Goal: Task Accomplishment & Management: Use online tool/utility

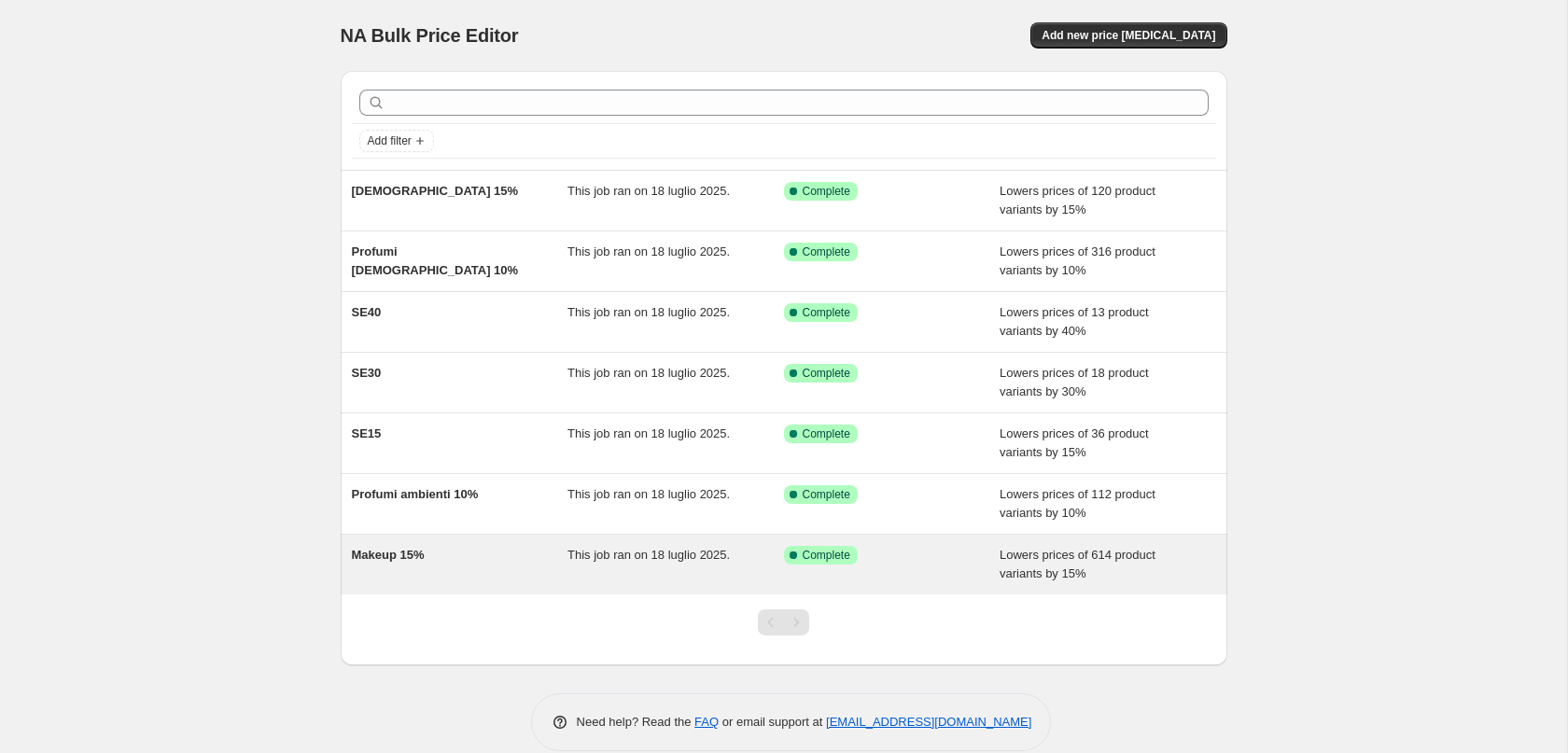
click at [439, 565] on div "Makeup 15%" at bounding box center [460, 565] width 216 height 38
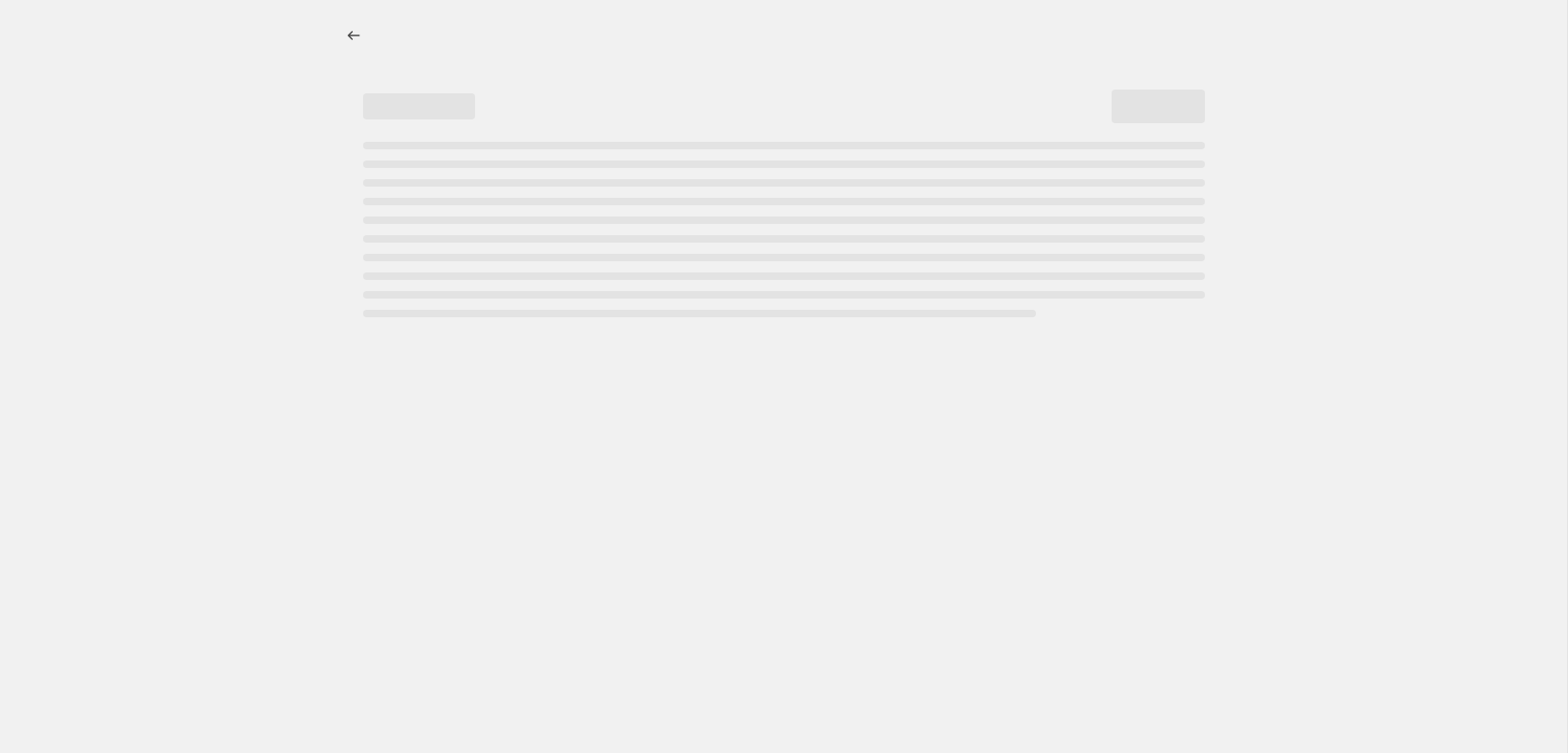
select select "percentage"
select select "collection"
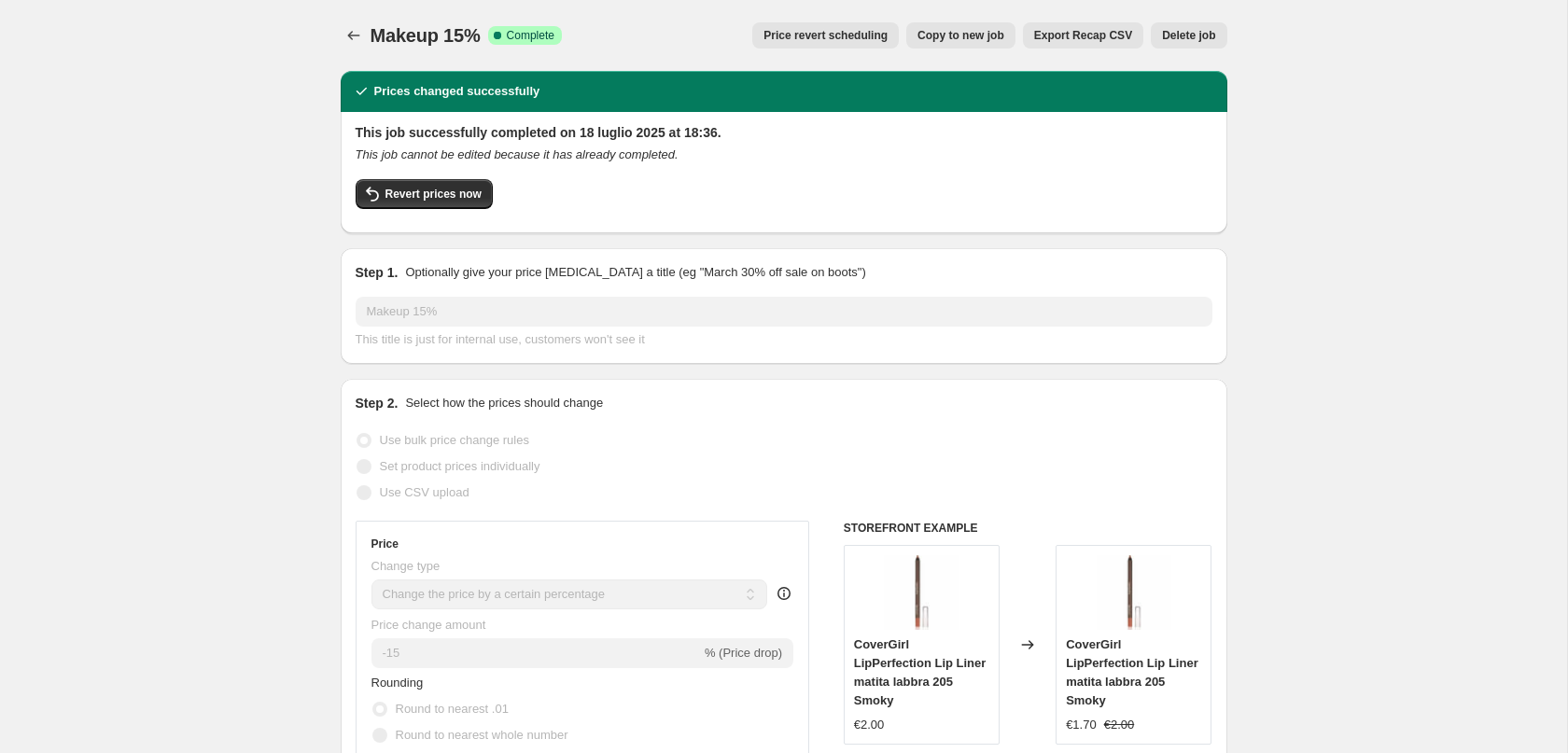
click at [840, 45] on button "Price revert scheduling" at bounding box center [825, 36] width 147 height 26
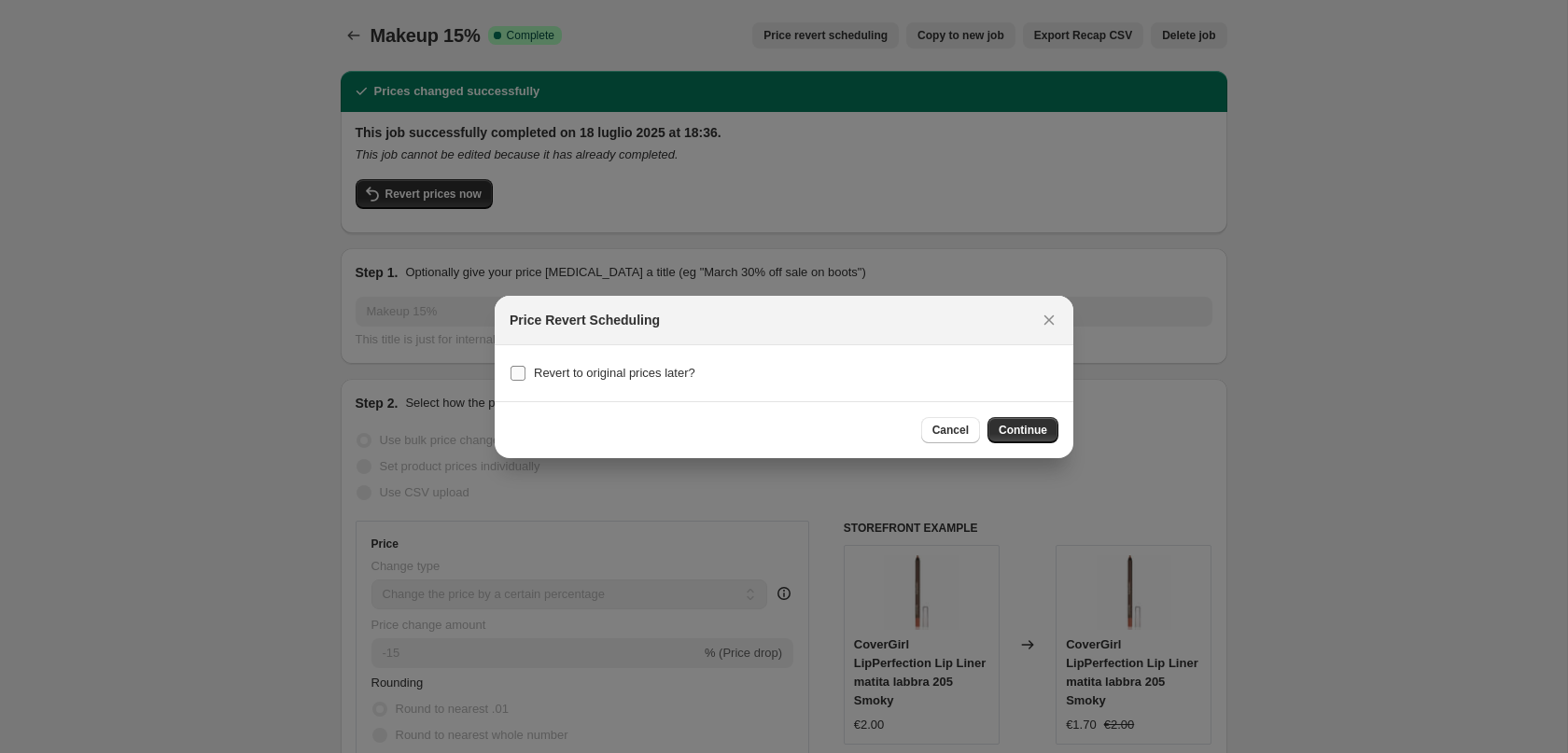
click at [625, 377] on span "Revert to original prices later?" at bounding box center [615, 372] width 162 height 14
click at [525, 377] on input "Revert to original prices later?" at bounding box center [518, 373] width 15 height 15
checkbox input "true"
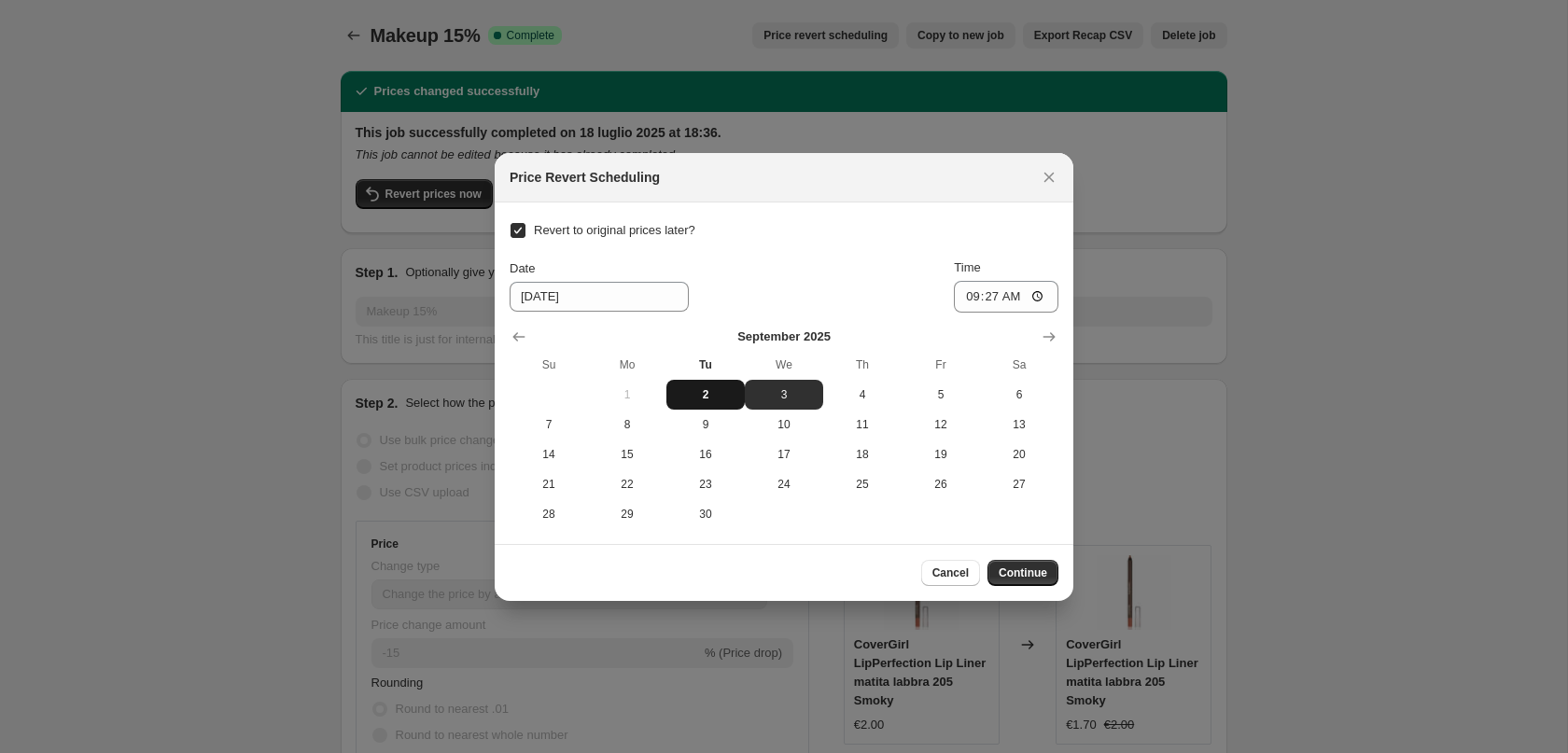
click at [698, 401] on span "2" at bounding box center [706, 395] width 64 height 15
type input "[DATE]"
click at [990, 300] on input "09:27" at bounding box center [1006, 297] width 104 height 32
click at [1005, 296] on input "23:27" at bounding box center [1006, 297] width 104 height 32
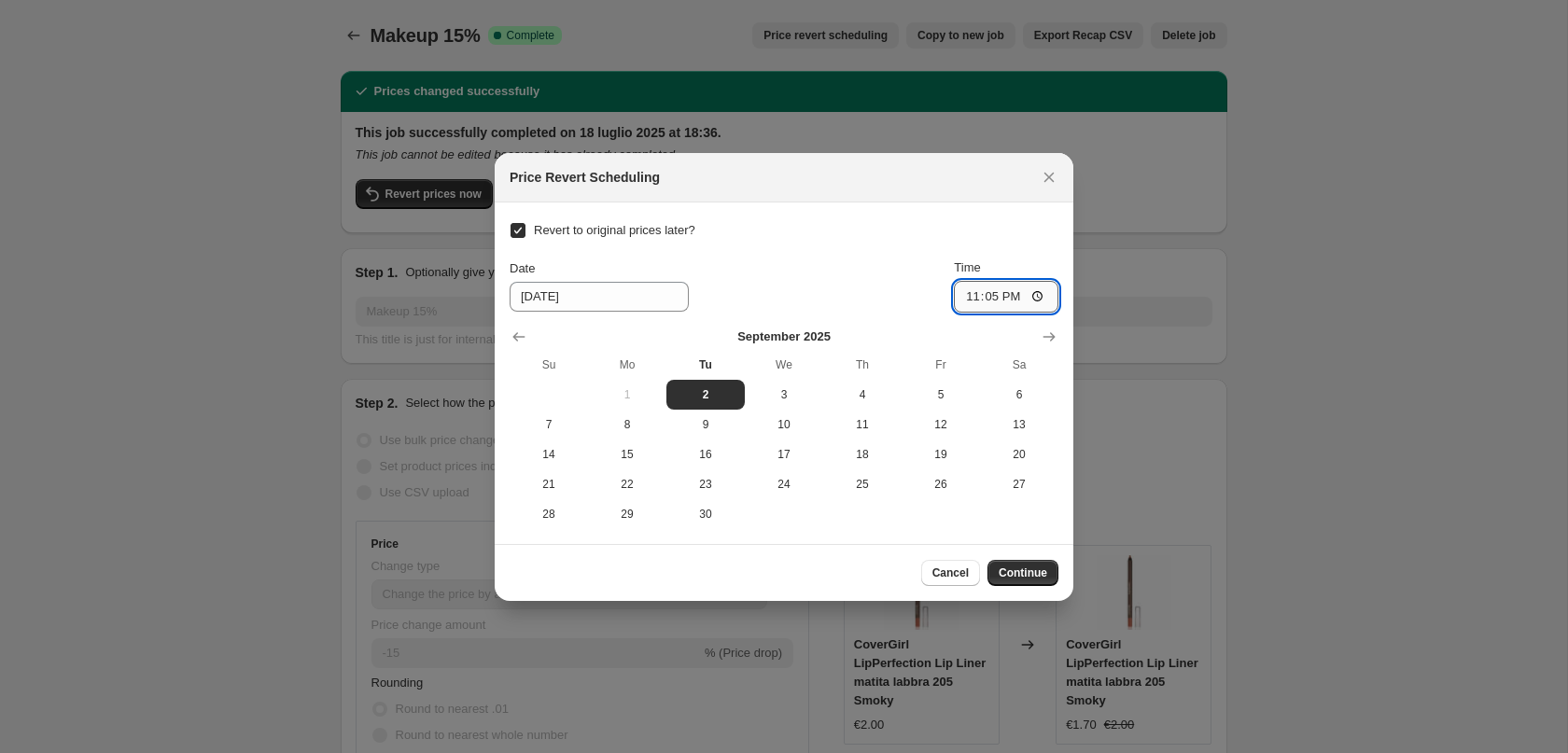
type input "23:59"
click at [1021, 572] on span "Continue" at bounding box center [1023, 573] width 49 height 15
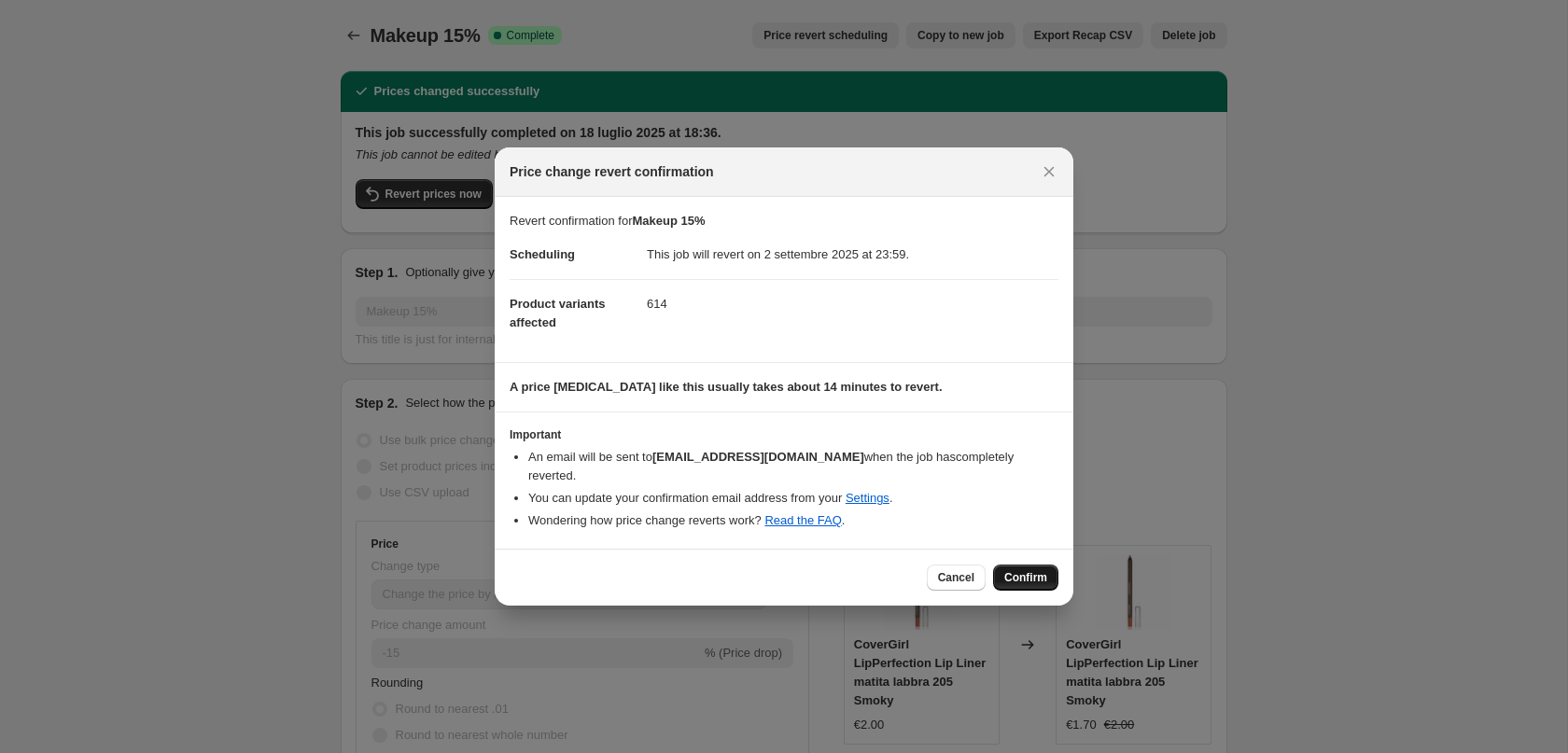
click at [1023, 571] on span "Confirm" at bounding box center [1026, 578] width 43 height 15
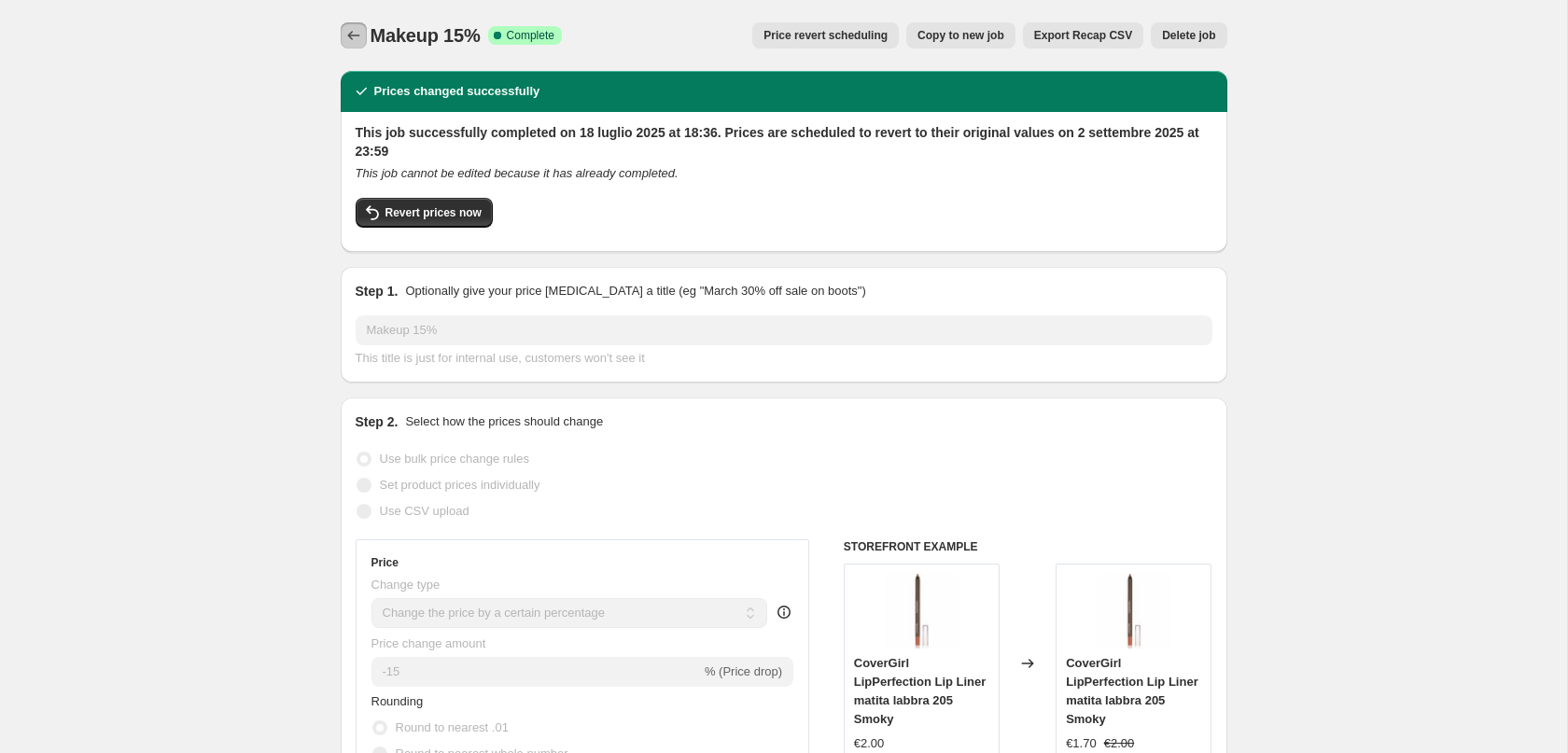
click at [341, 38] on button "Price change jobs" at bounding box center [353, 36] width 26 height 26
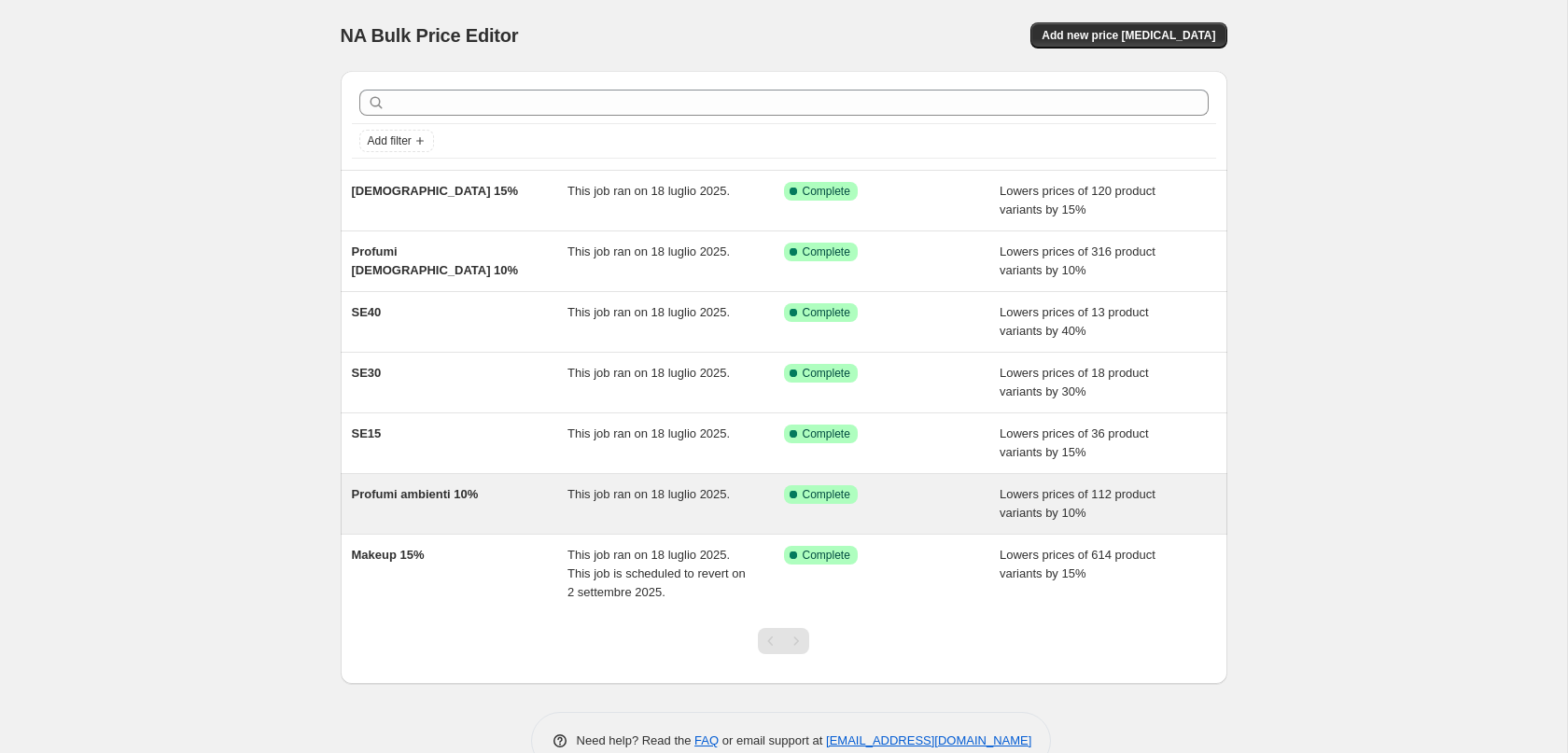
click at [424, 485] on div "Profumi ambienti 10%" at bounding box center [460, 504] width 216 height 38
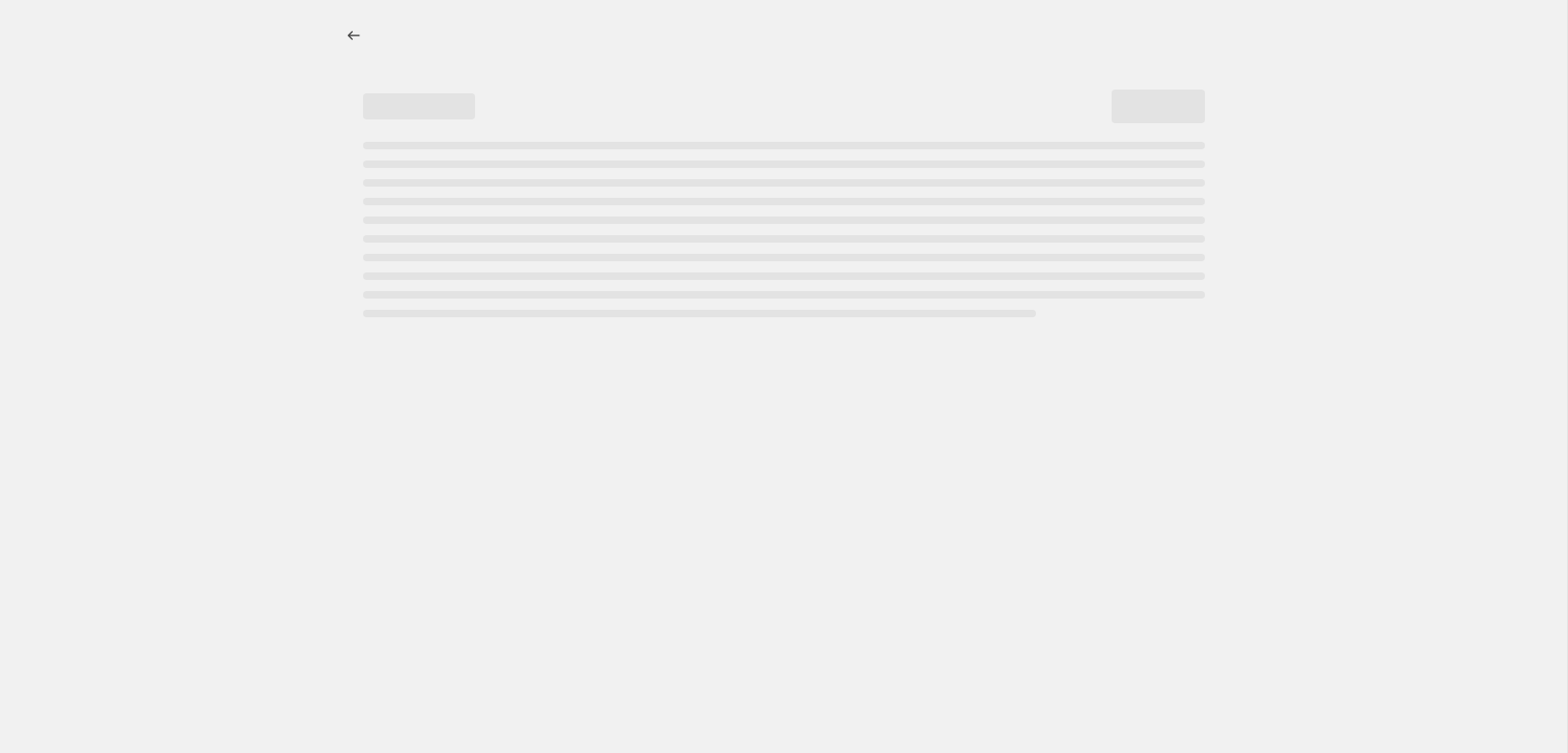
select select "percentage"
select select "collection"
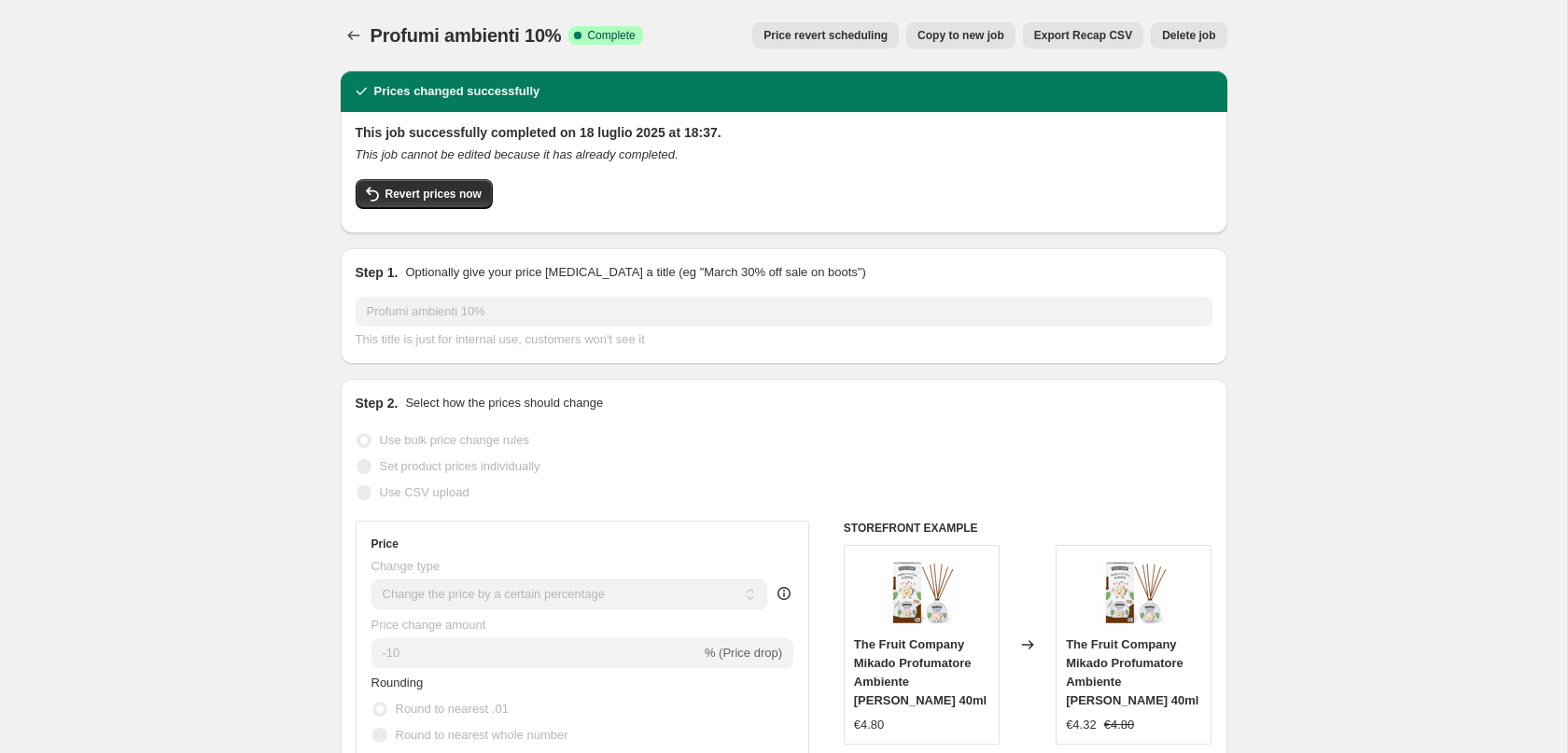
click at [828, 39] on span "Price revert scheduling" at bounding box center [825, 36] width 124 height 15
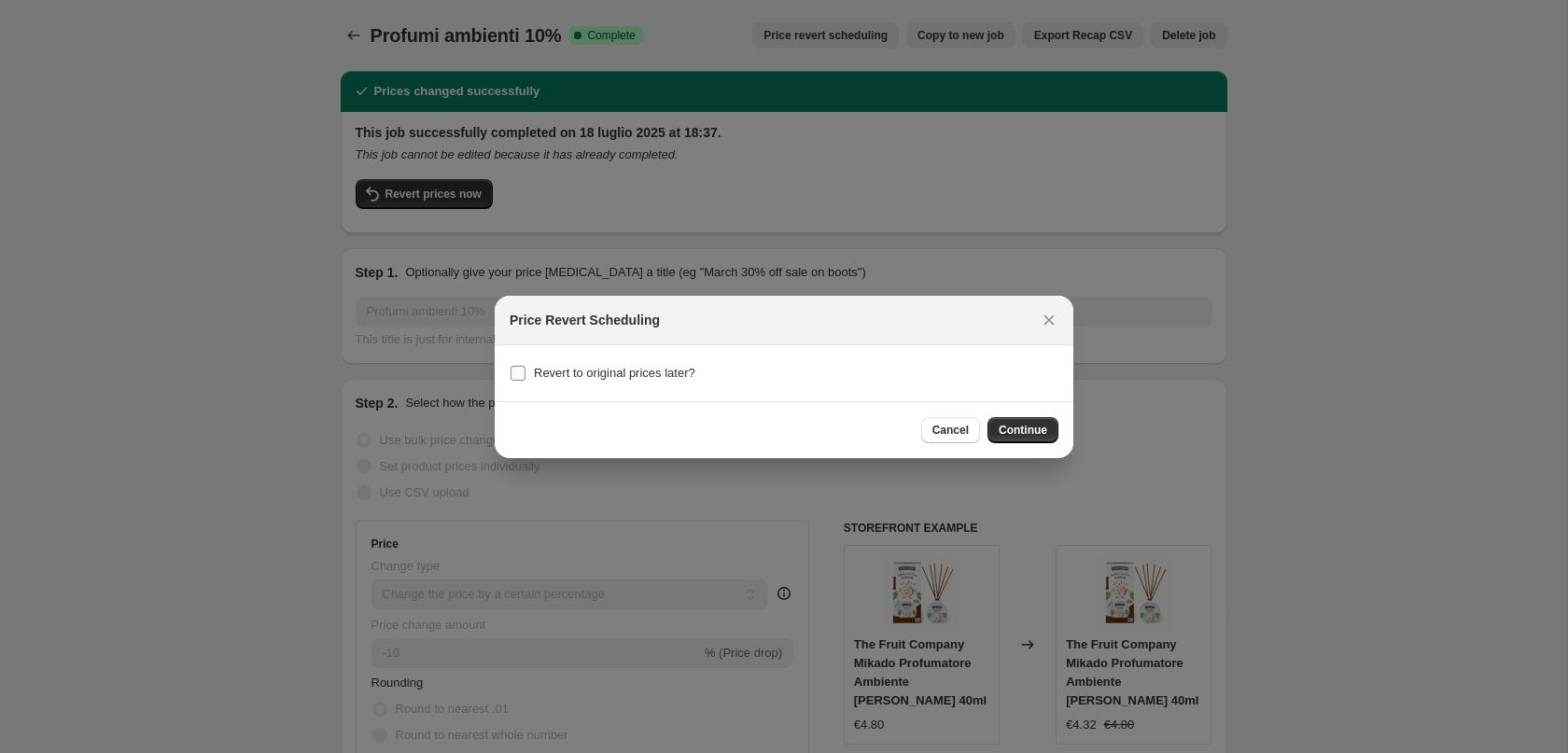
click at [659, 369] on span "Revert to original prices later?" at bounding box center [615, 372] width 162 height 14
click at [525, 369] on input "Revert to original prices later?" at bounding box center [518, 373] width 15 height 15
checkbox input "true"
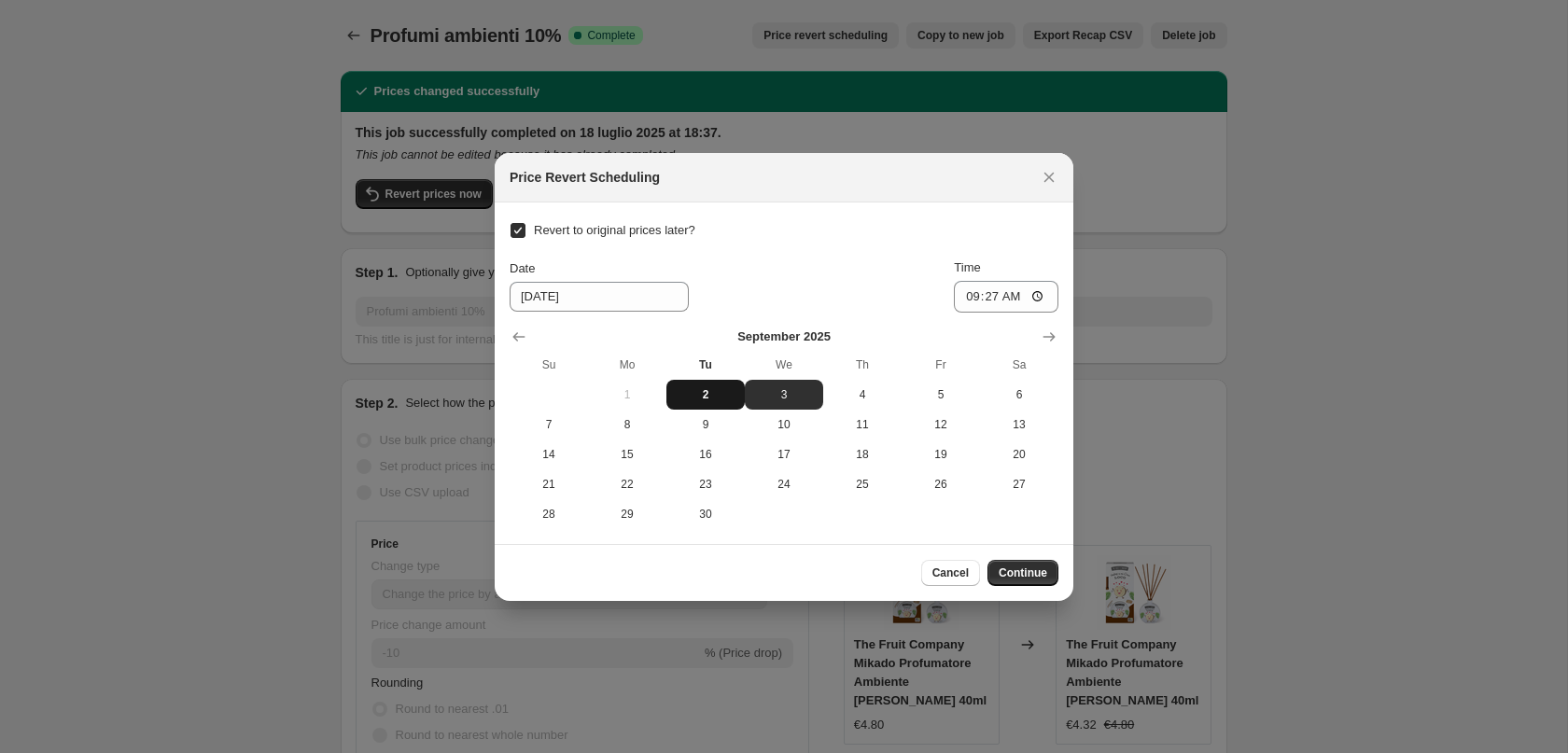
click at [700, 392] on span "2" at bounding box center [706, 395] width 64 height 15
type input "[DATE]"
click at [985, 298] on input "09:27" at bounding box center [1006, 297] width 104 height 32
click at [1014, 298] on input "23:27" at bounding box center [1006, 297] width 104 height 32
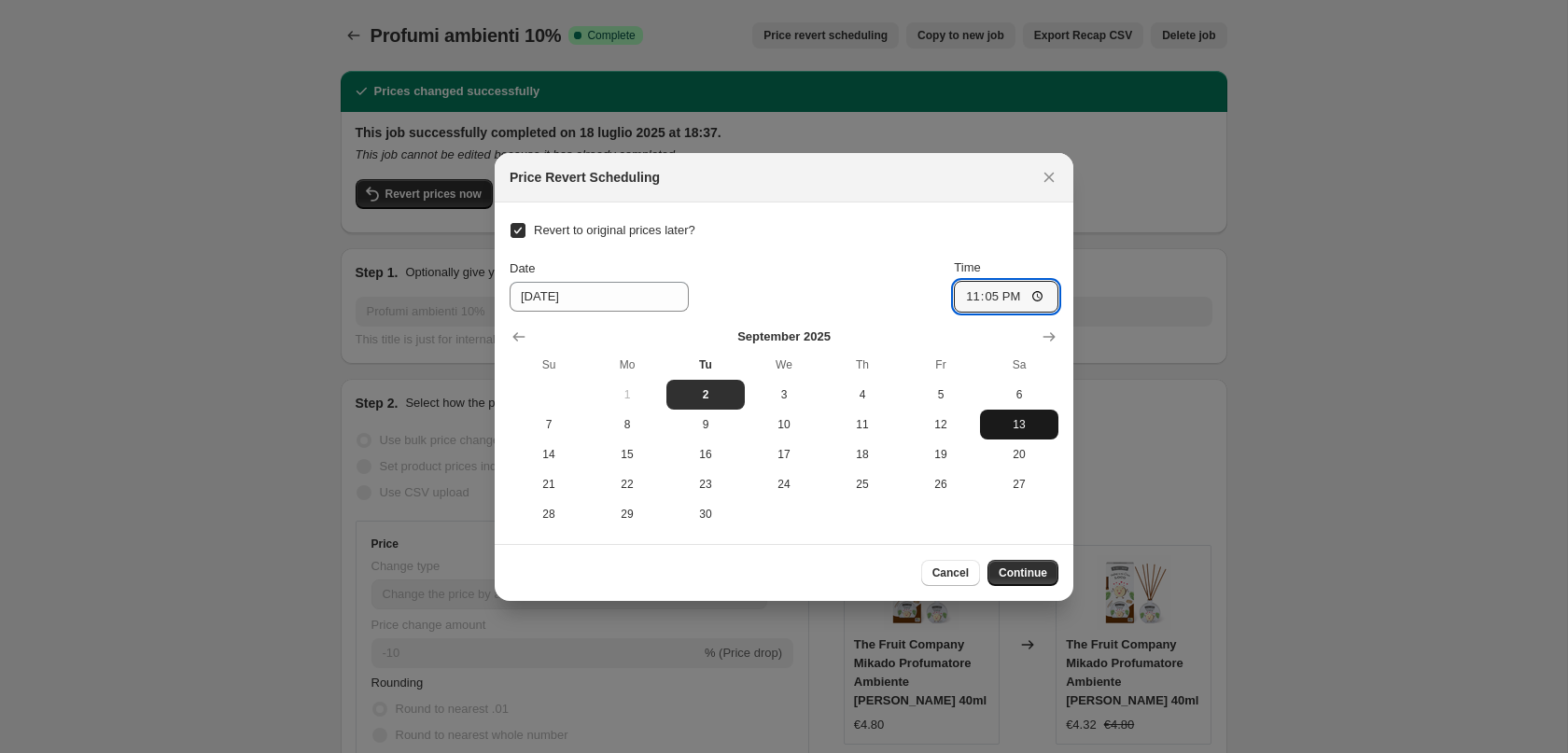
type input "23:59"
click at [1026, 570] on span "Continue" at bounding box center [1023, 573] width 49 height 15
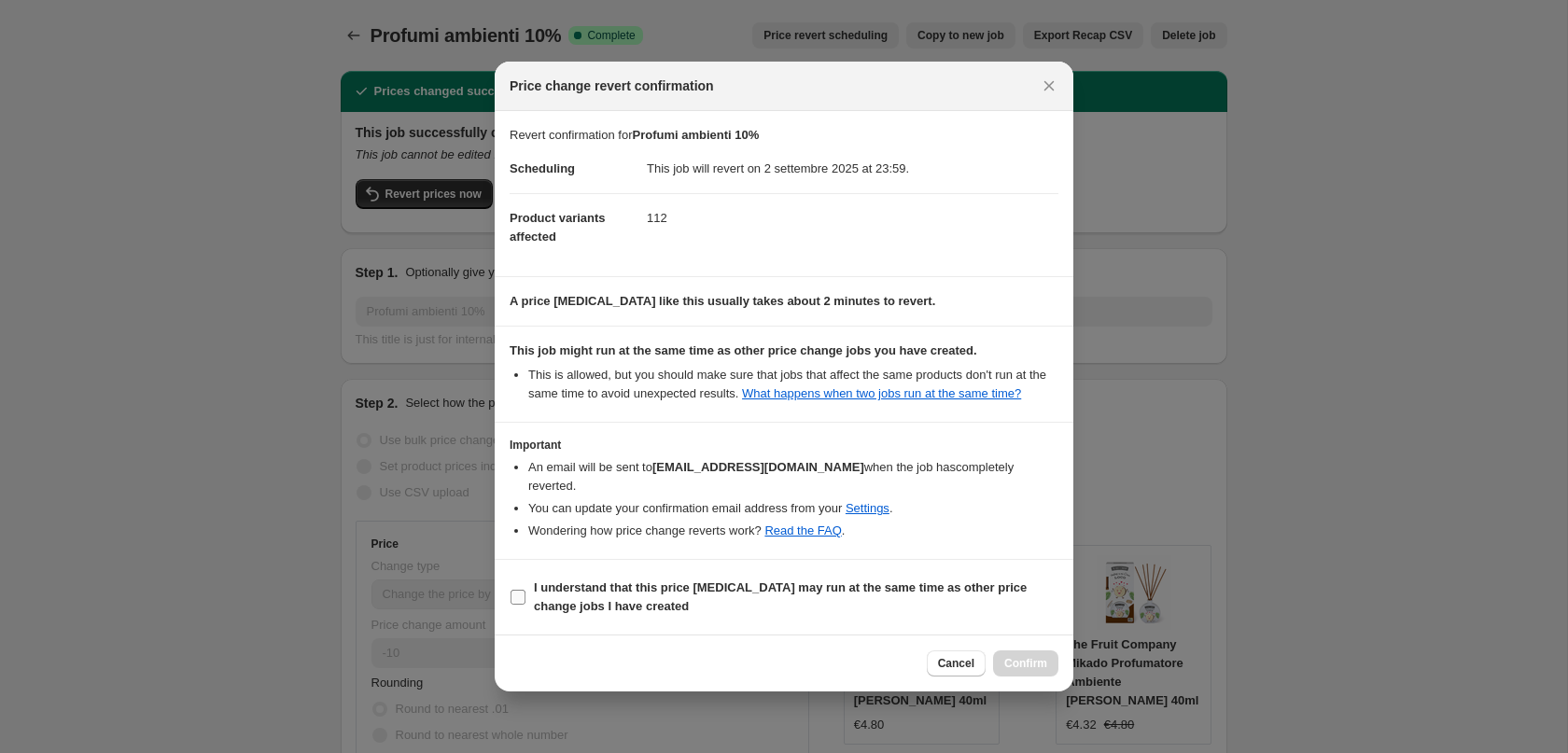
click at [614, 598] on b "I understand that this price [MEDICAL_DATA] may run at the same time as other p…" at bounding box center [780, 597] width 493 height 33
click at [525, 598] on input "I understand that this price [MEDICAL_DATA] may run at the same time as other p…" at bounding box center [518, 597] width 15 height 15
checkbox input "true"
click at [1014, 658] on span "Confirm" at bounding box center [1026, 664] width 43 height 15
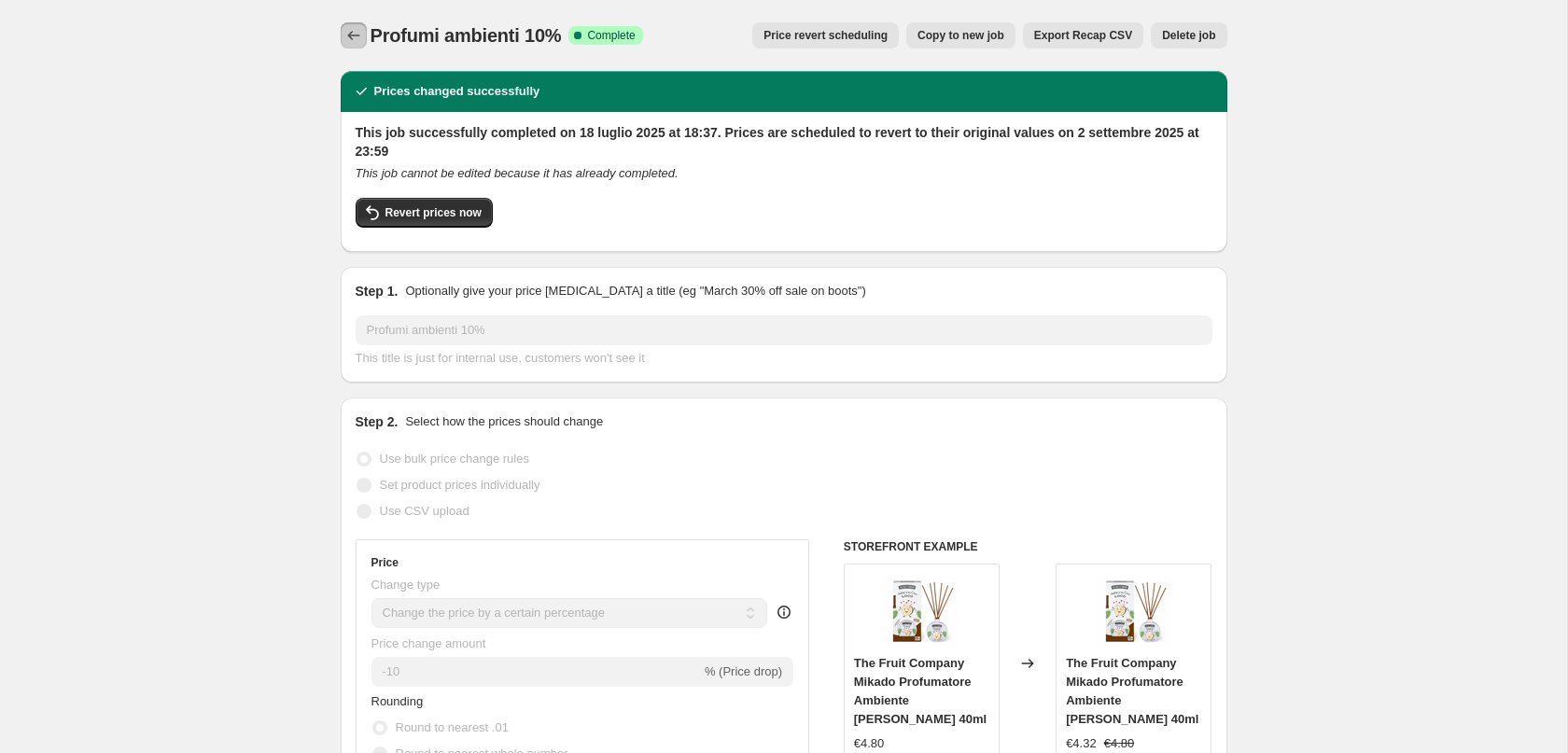
click at [357, 38] on icon "Price change jobs" at bounding box center [353, 36] width 19 height 19
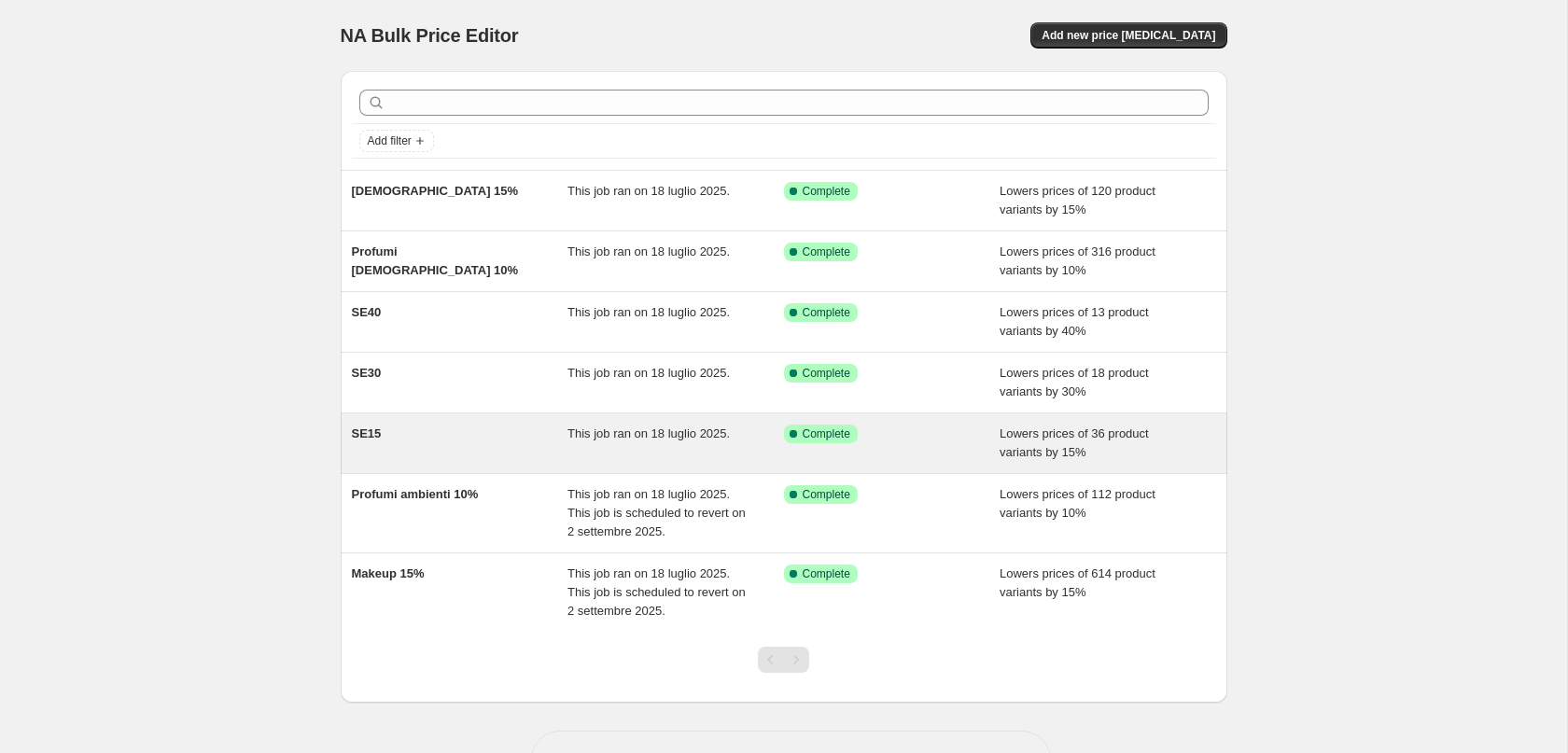
click at [397, 442] on div "SE15" at bounding box center [460, 444] width 216 height 38
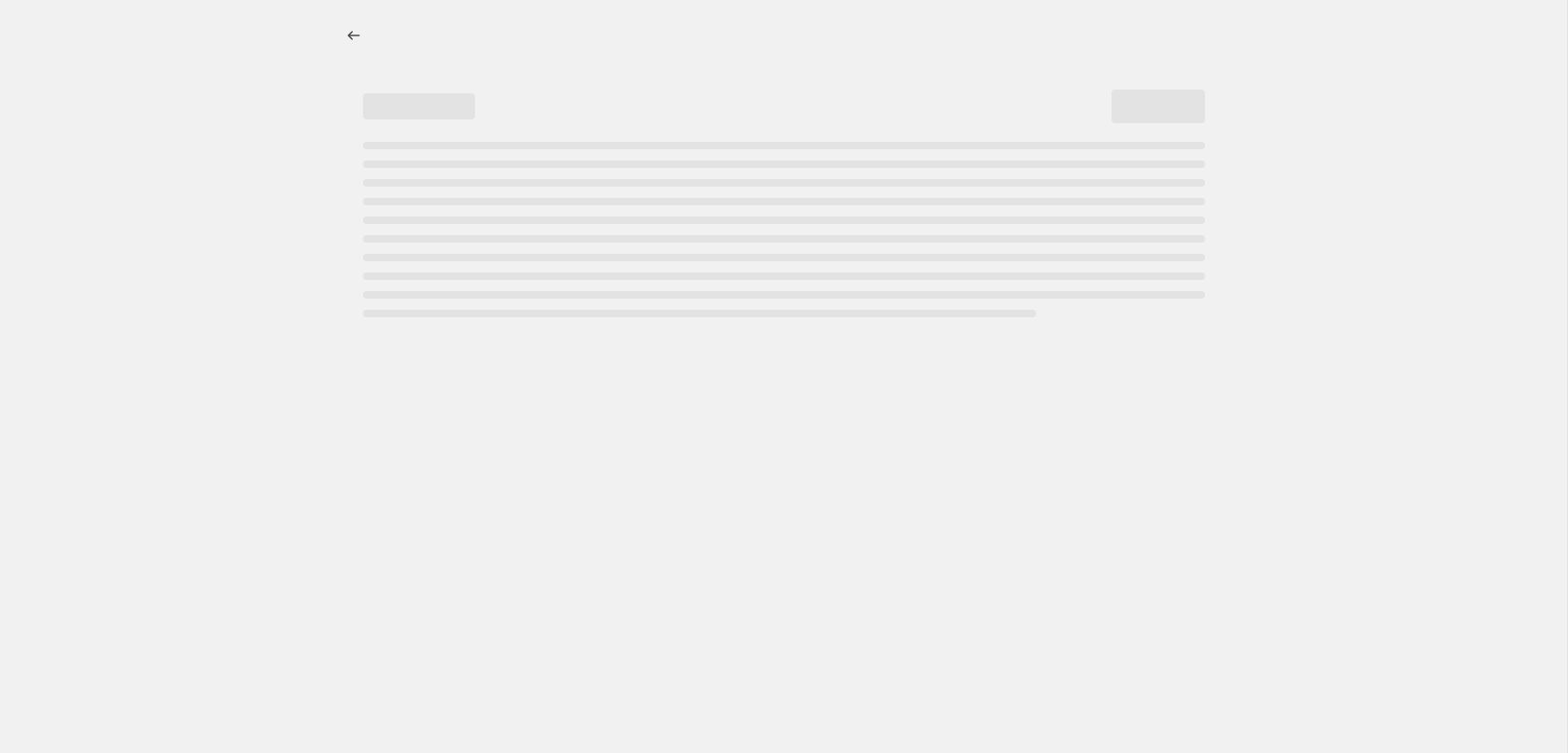
select select "percentage"
select select "collection"
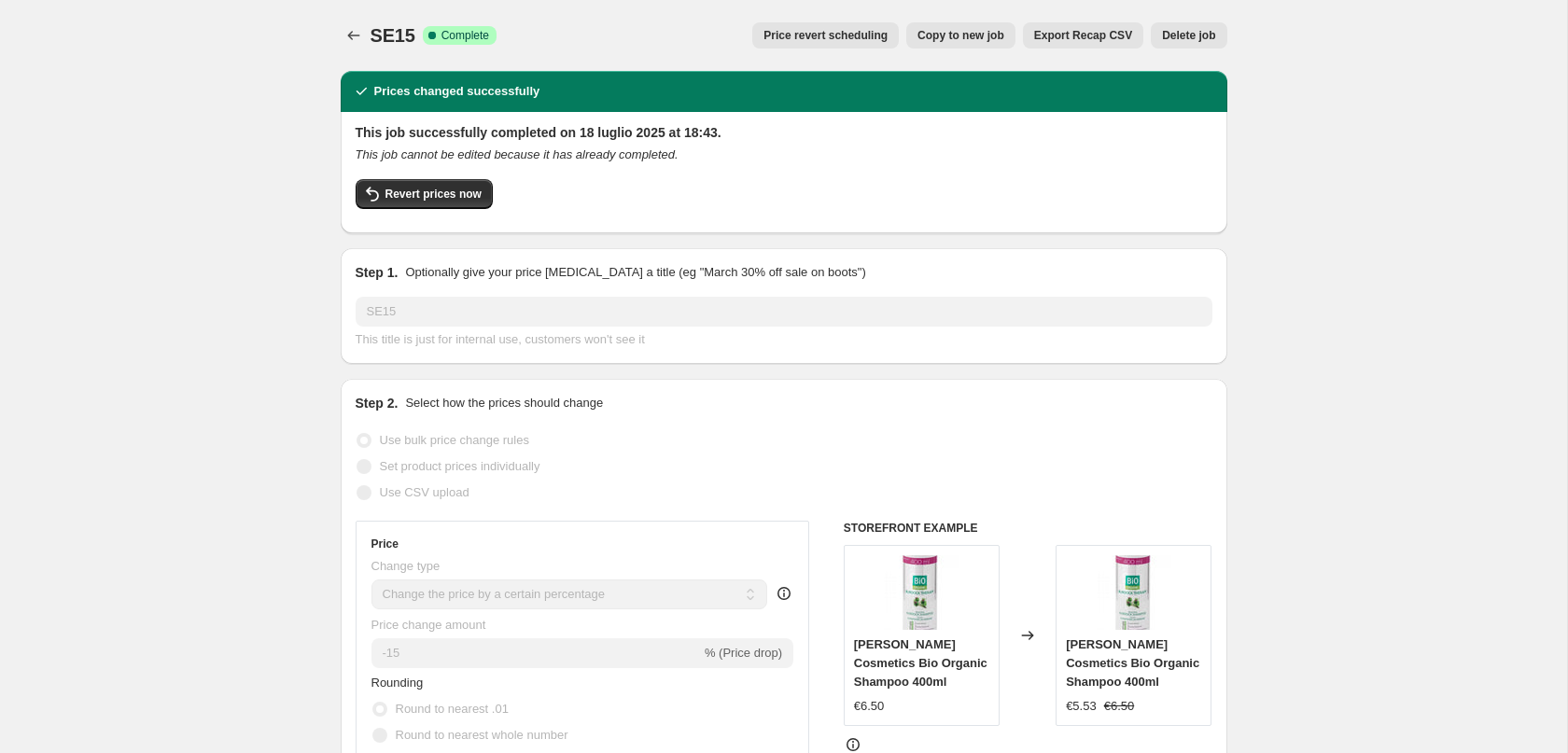
click at [815, 43] on button "Price revert scheduling" at bounding box center [825, 36] width 147 height 26
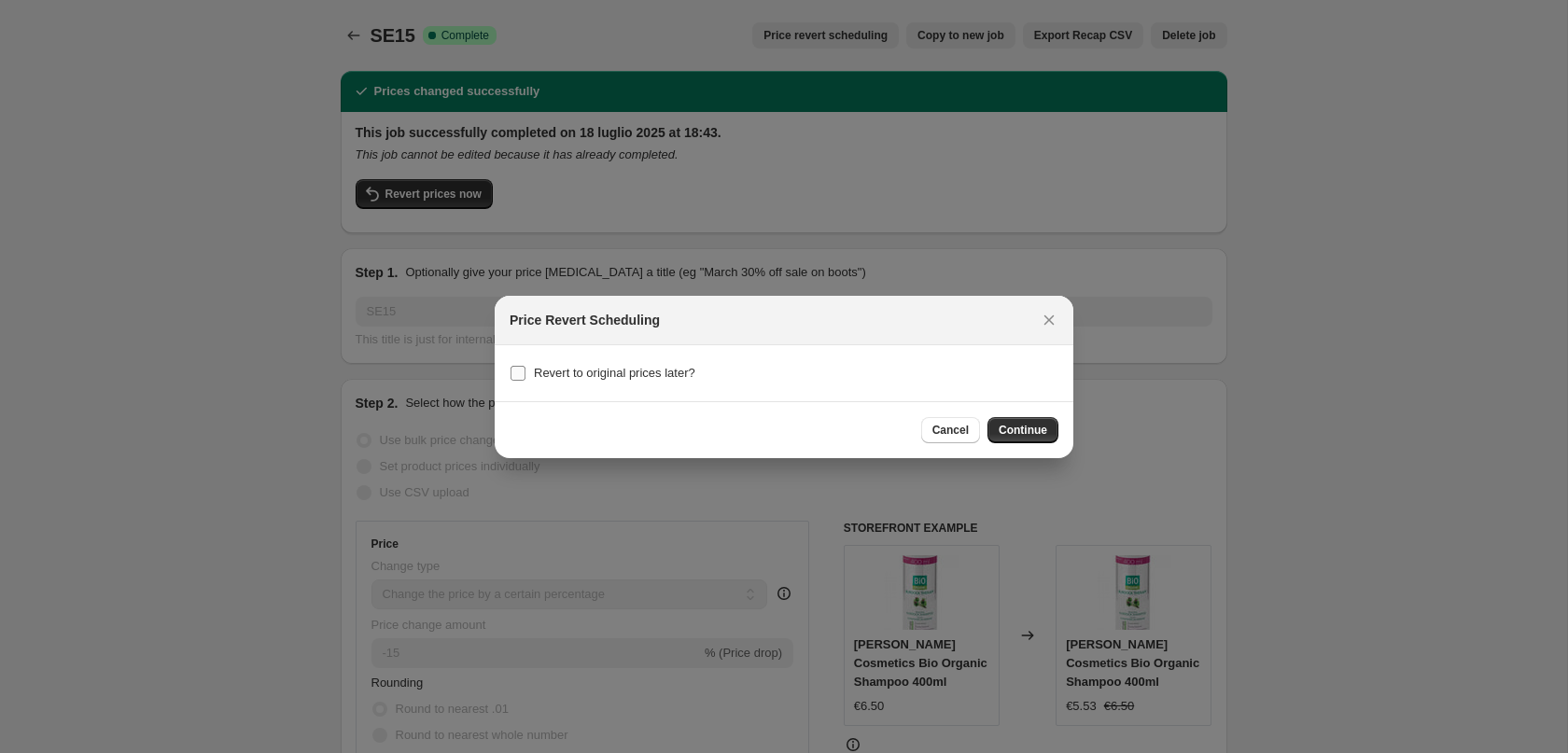
click at [580, 383] on label "Revert to original prices later?" at bounding box center [603, 373] width 186 height 26
click at [525, 381] on input "Revert to original prices later?" at bounding box center [518, 373] width 15 height 15
checkbox input "true"
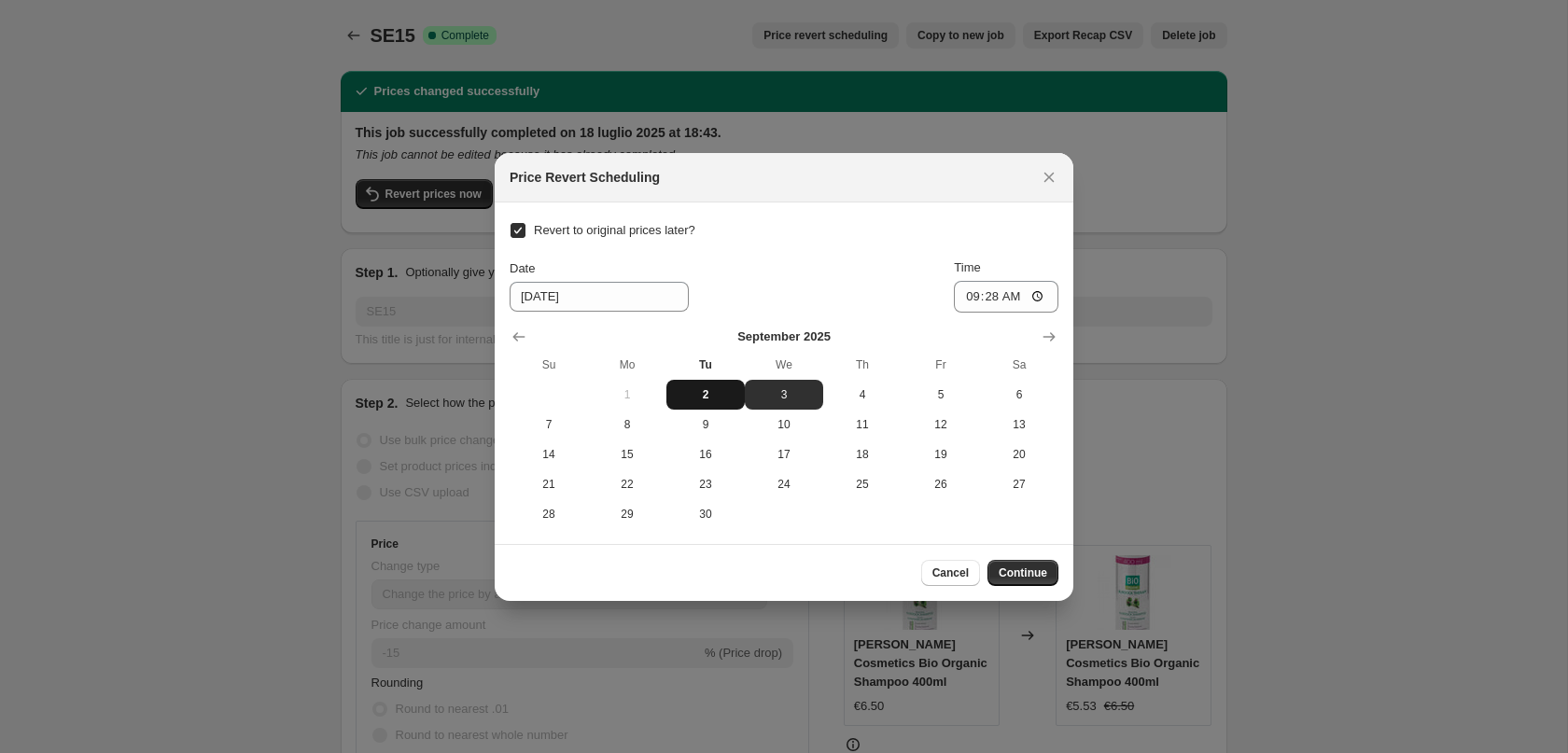
click at [698, 393] on span "2" at bounding box center [706, 395] width 64 height 15
type input "[DATE]"
click at [996, 298] on input "09:28" at bounding box center [1006, 297] width 104 height 32
type input "23:59"
click at [1016, 566] on span "Continue" at bounding box center [1023, 573] width 49 height 15
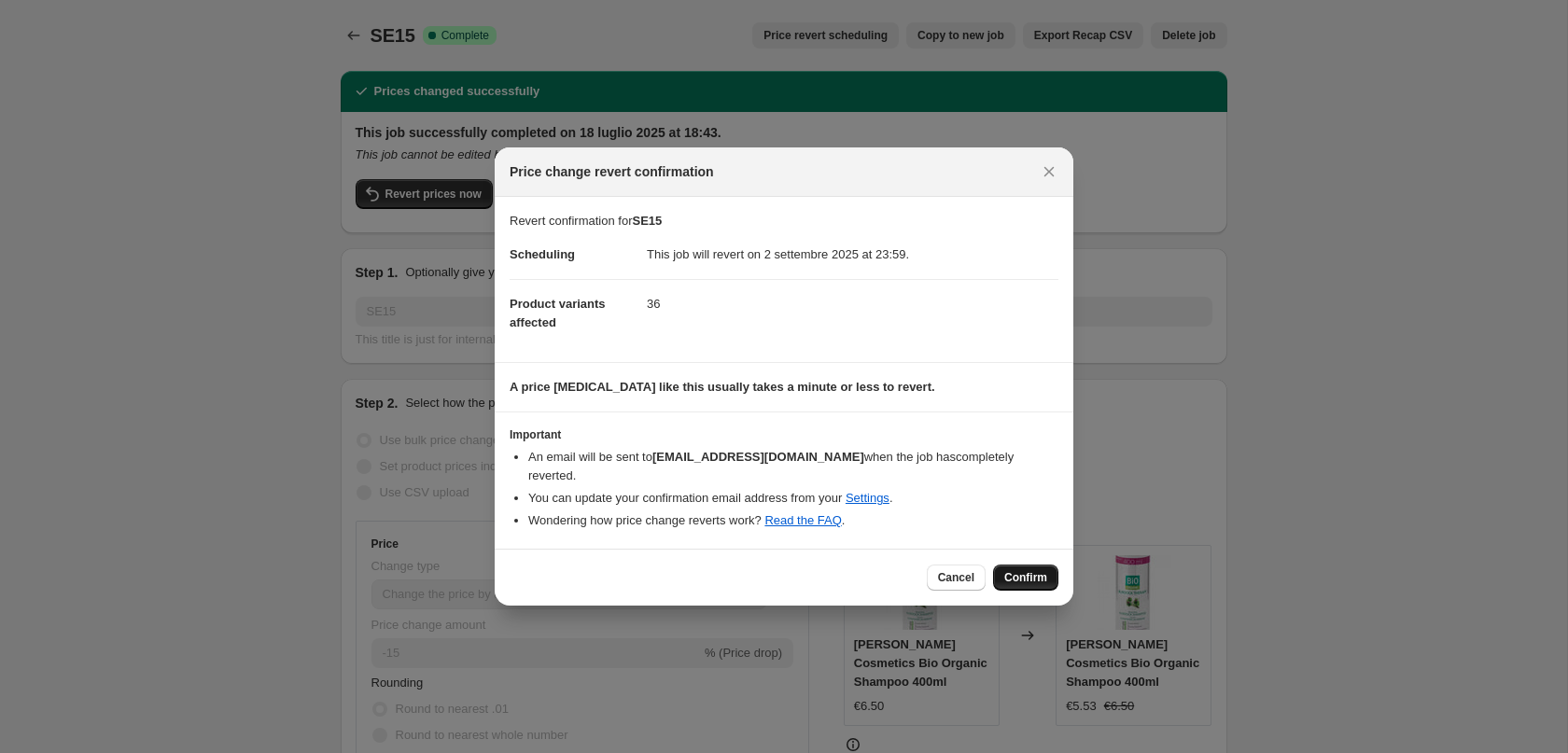
click at [1016, 574] on span "Confirm" at bounding box center [1026, 578] width 43 height 15
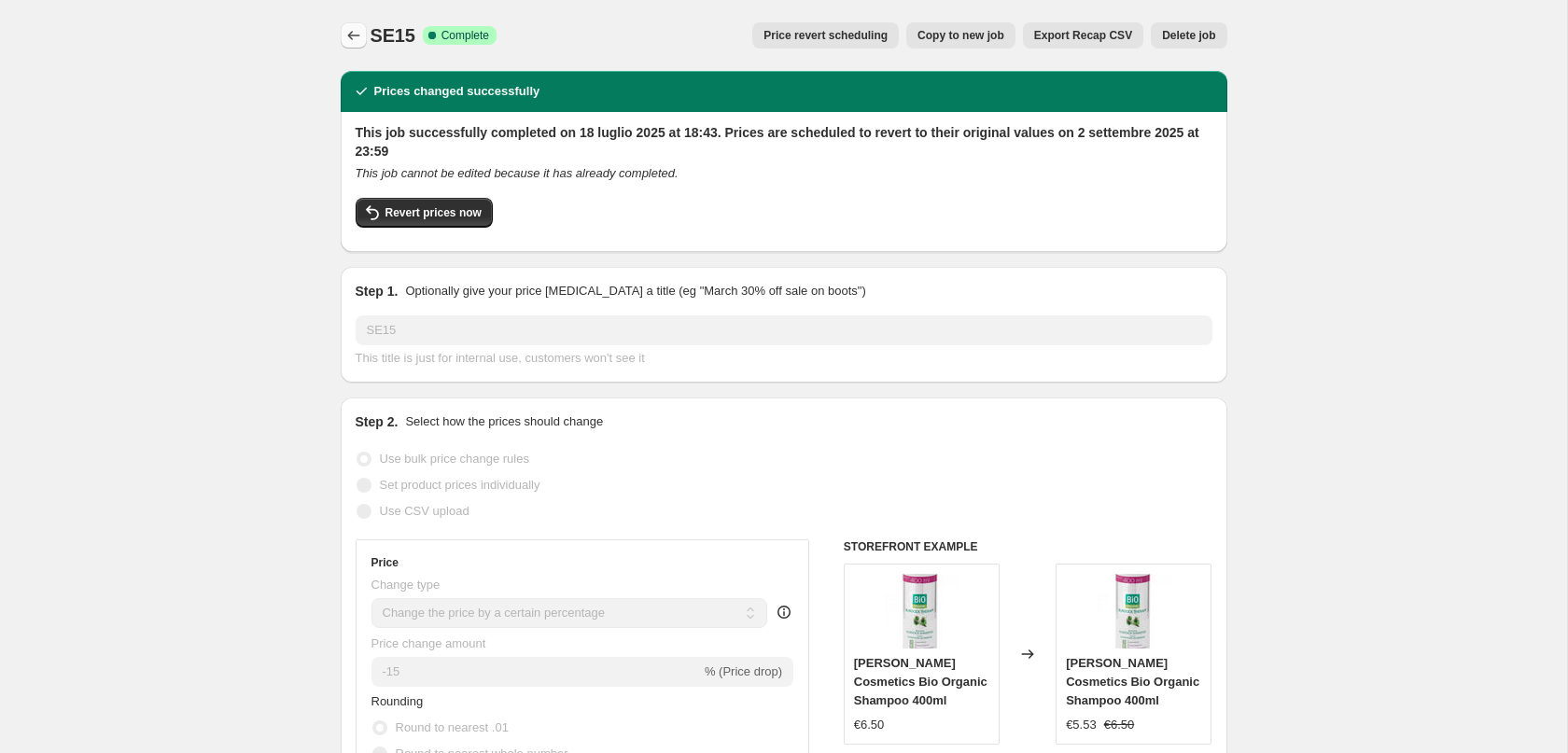
click at [350, 39] on icon "Price change jobs" at bounding box center [353, 36] width 12 height 9
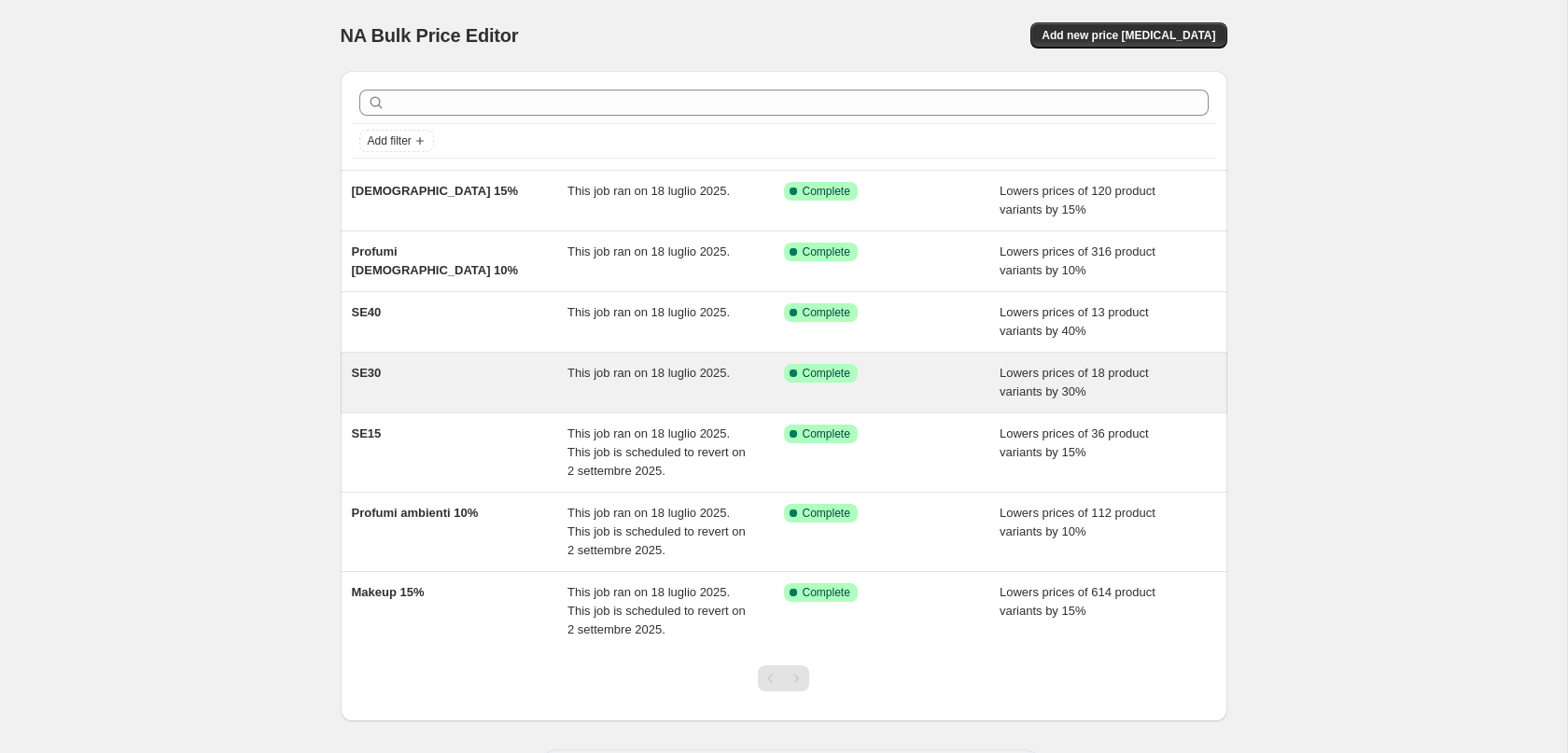
scroll to position [1, 0]
click at [407, 386] on div "SE30" at bounding box center [460, 382] width 216 height 38
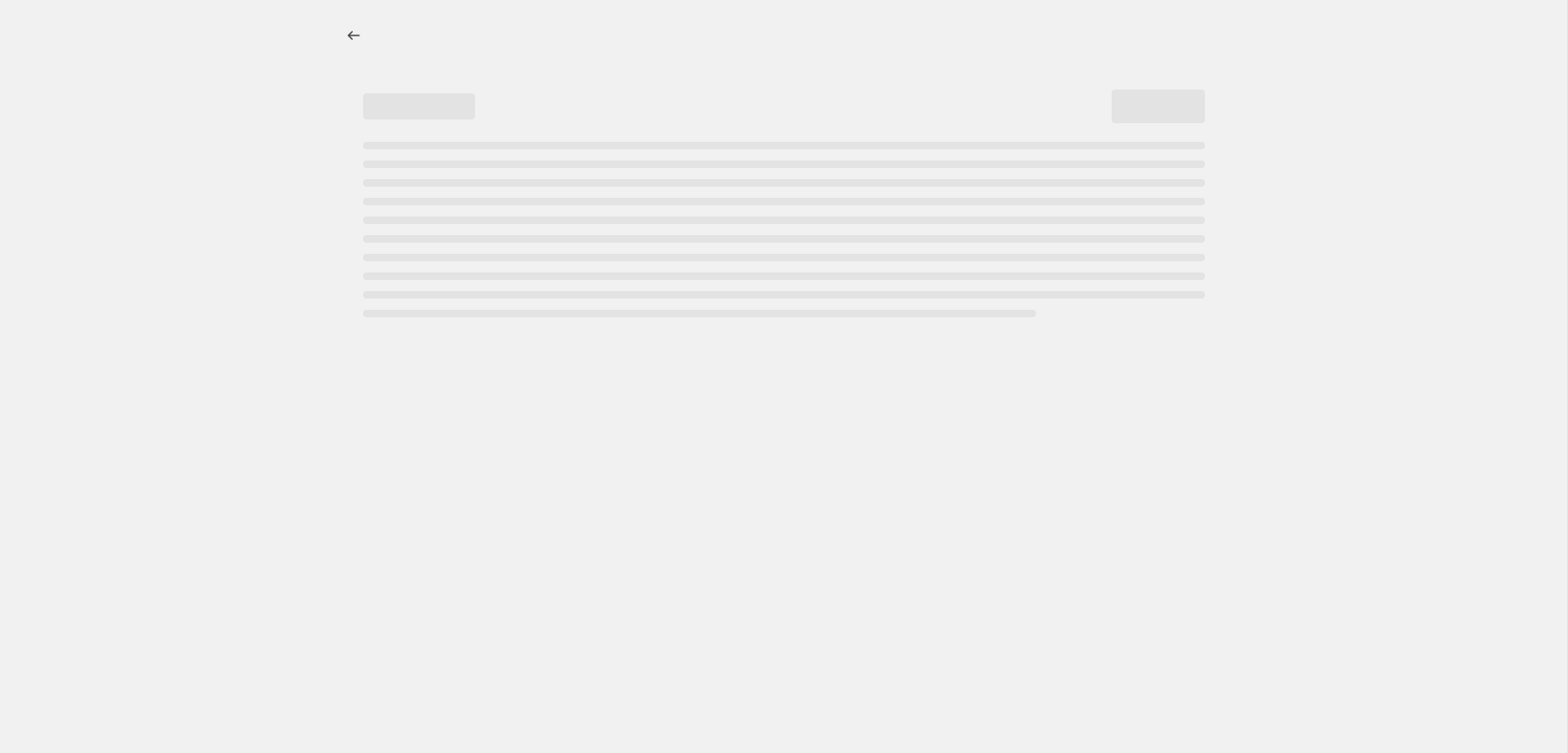
select select "percentage"
select select "collection"
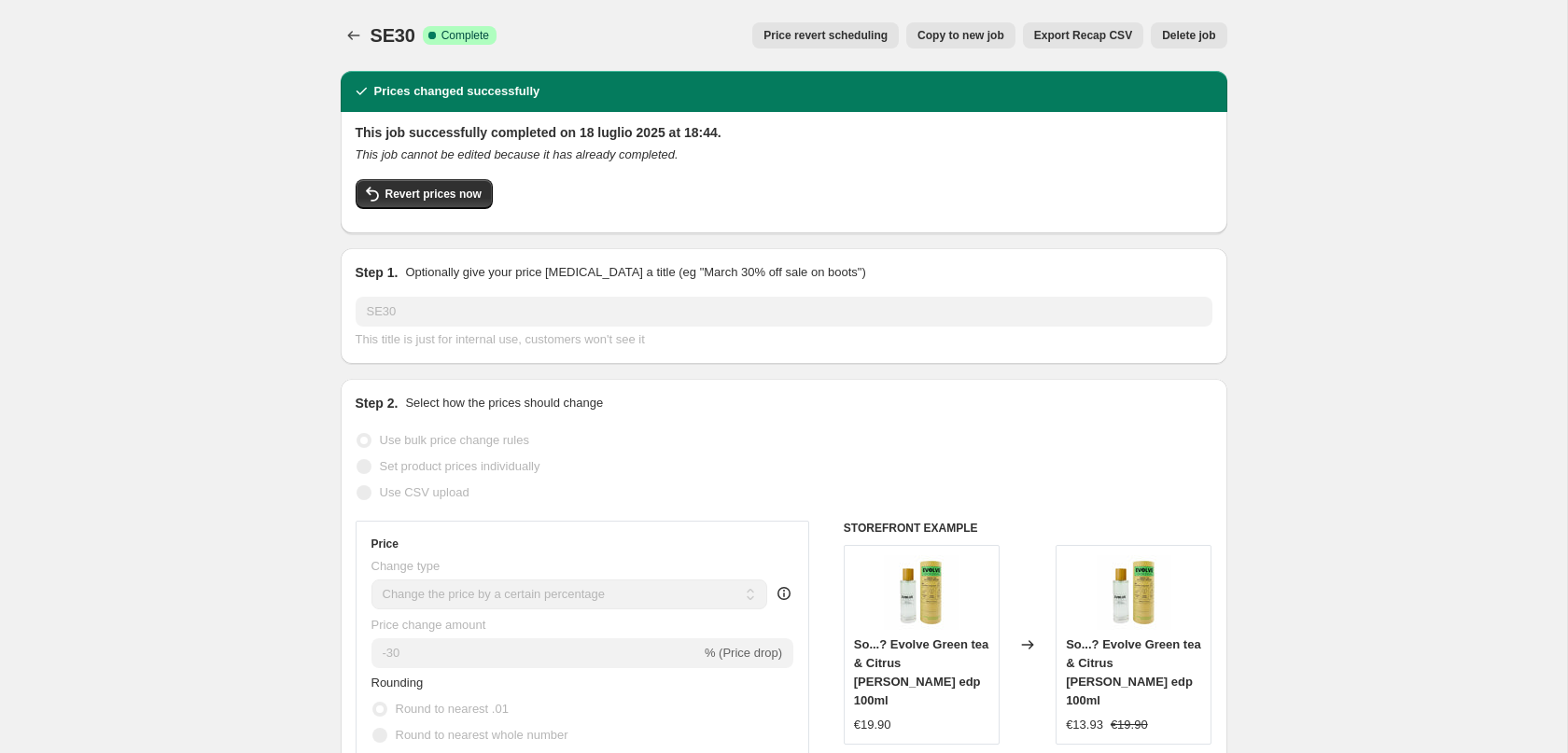
click at [807, 41] on span "Price revert scheduling" at bounding box center [825, 36] width 124 height 15
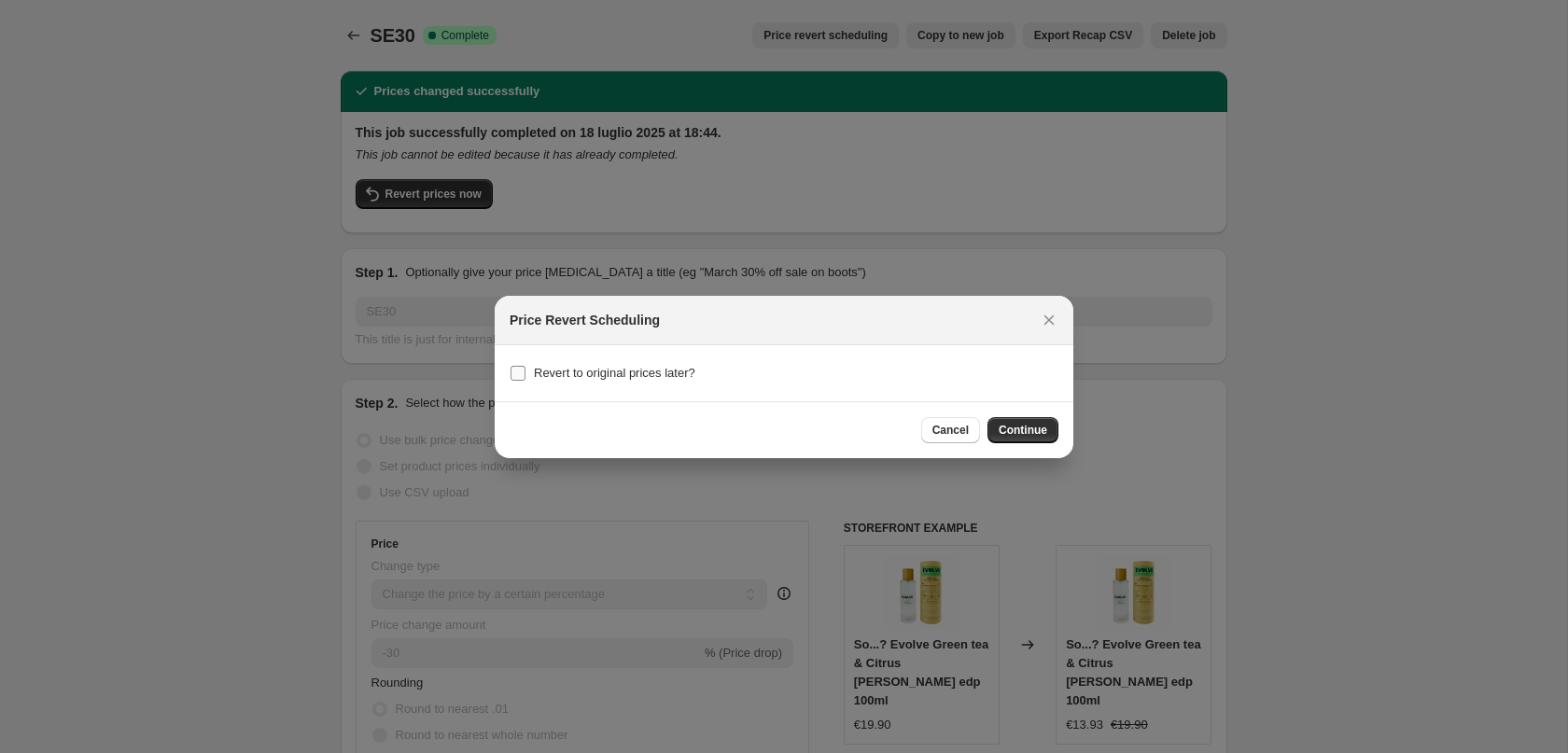
click at [617, 367] on span "Revert to original prices later?" at bounding box center [615, 372] width 162 height 14
click at [525, 367] on input "Revert to original prices later?" at bounding box center [518, 373] width 15 height 15
checkbox input "true"
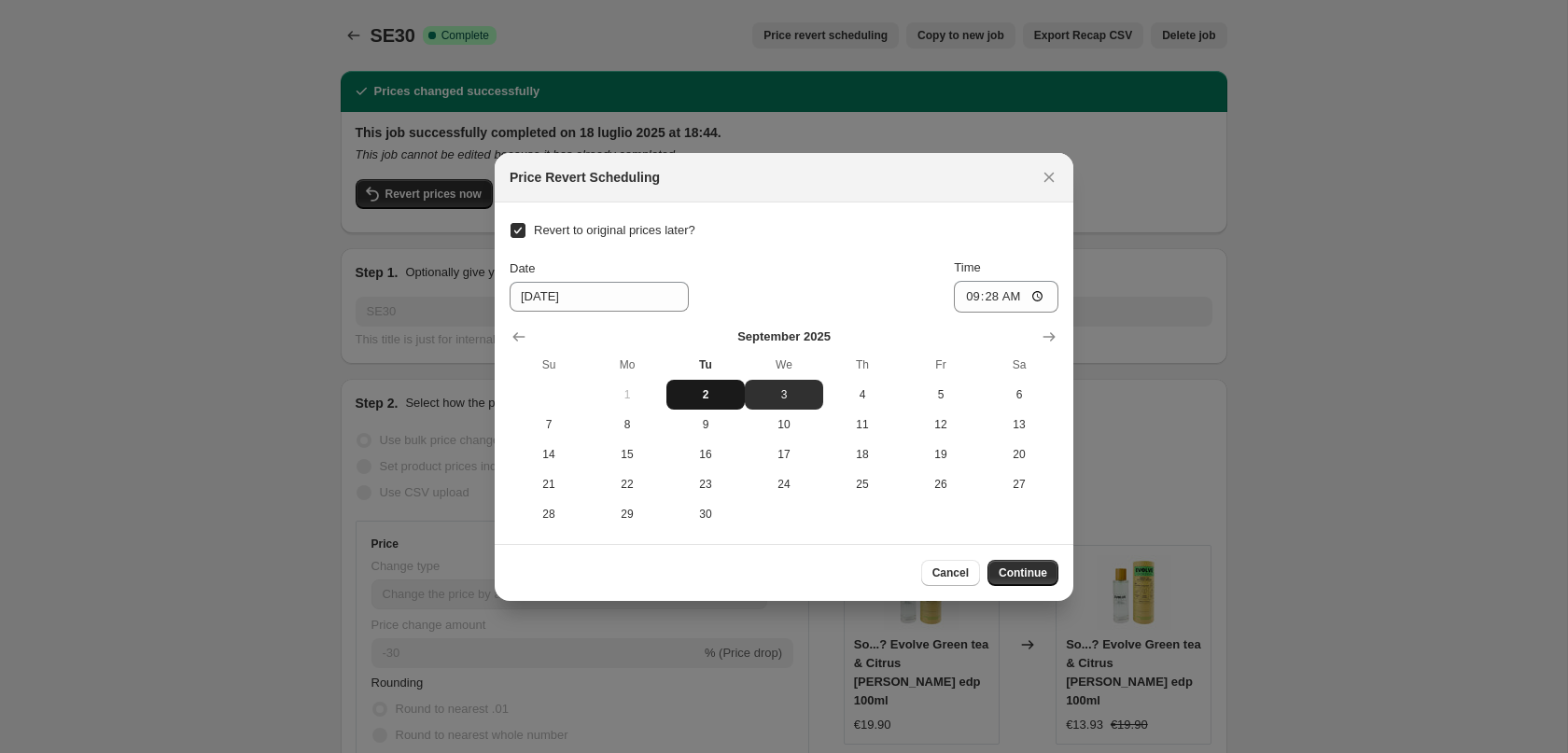
click at [704, 397] on span "2" at bounding box center [706, 395] width 64 height 15
type input "[DATE]"
click at [989, 299] on input "09:28" at bounding box center [1006, 297] width 104 height 32
type input "23:59"
click at [1017, 572] on span "Continue" at bounding box center [1023, 573] width 49 height 15
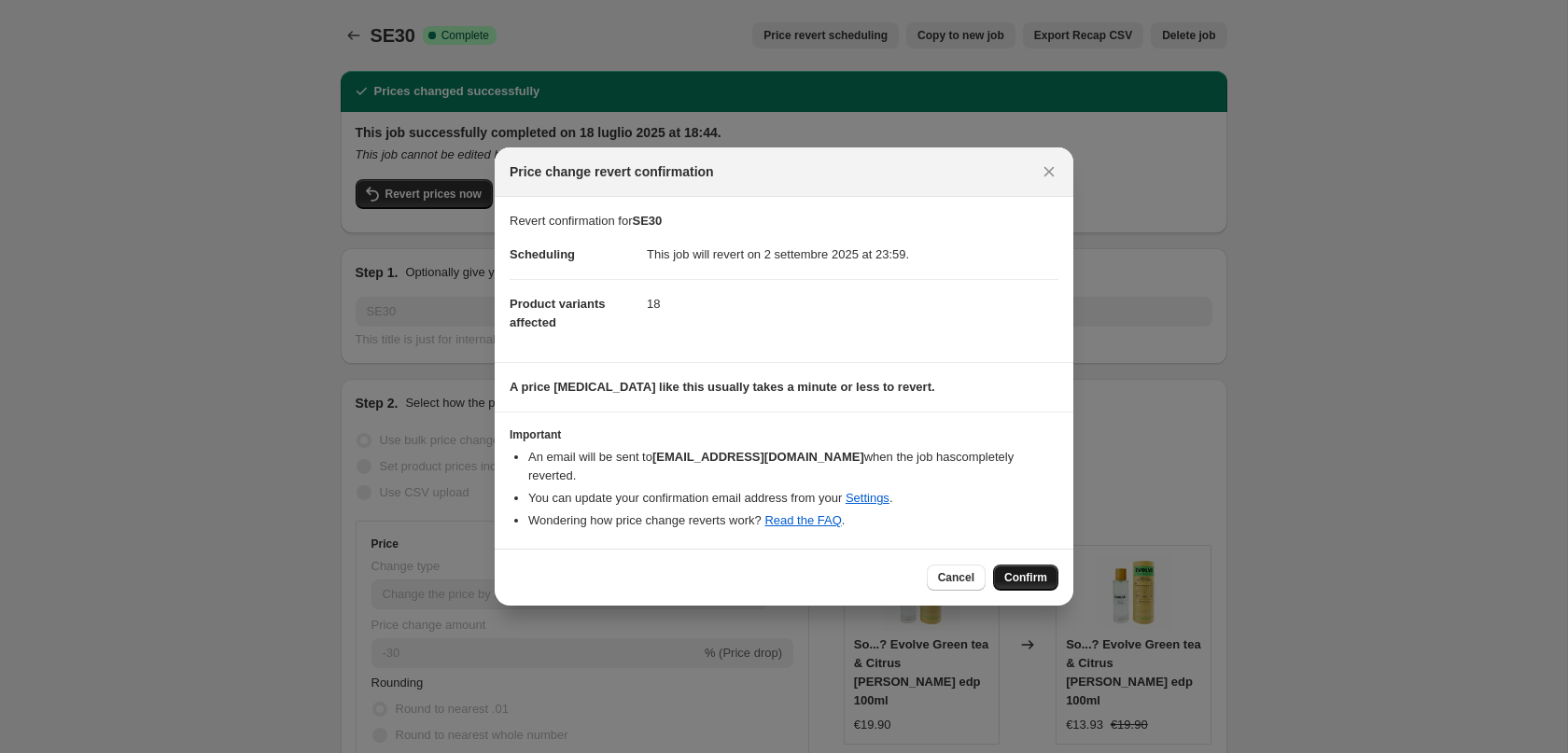
click at [1011, 571] on span "Confirm" at bounding box center [1026, 578] width 43 height 15
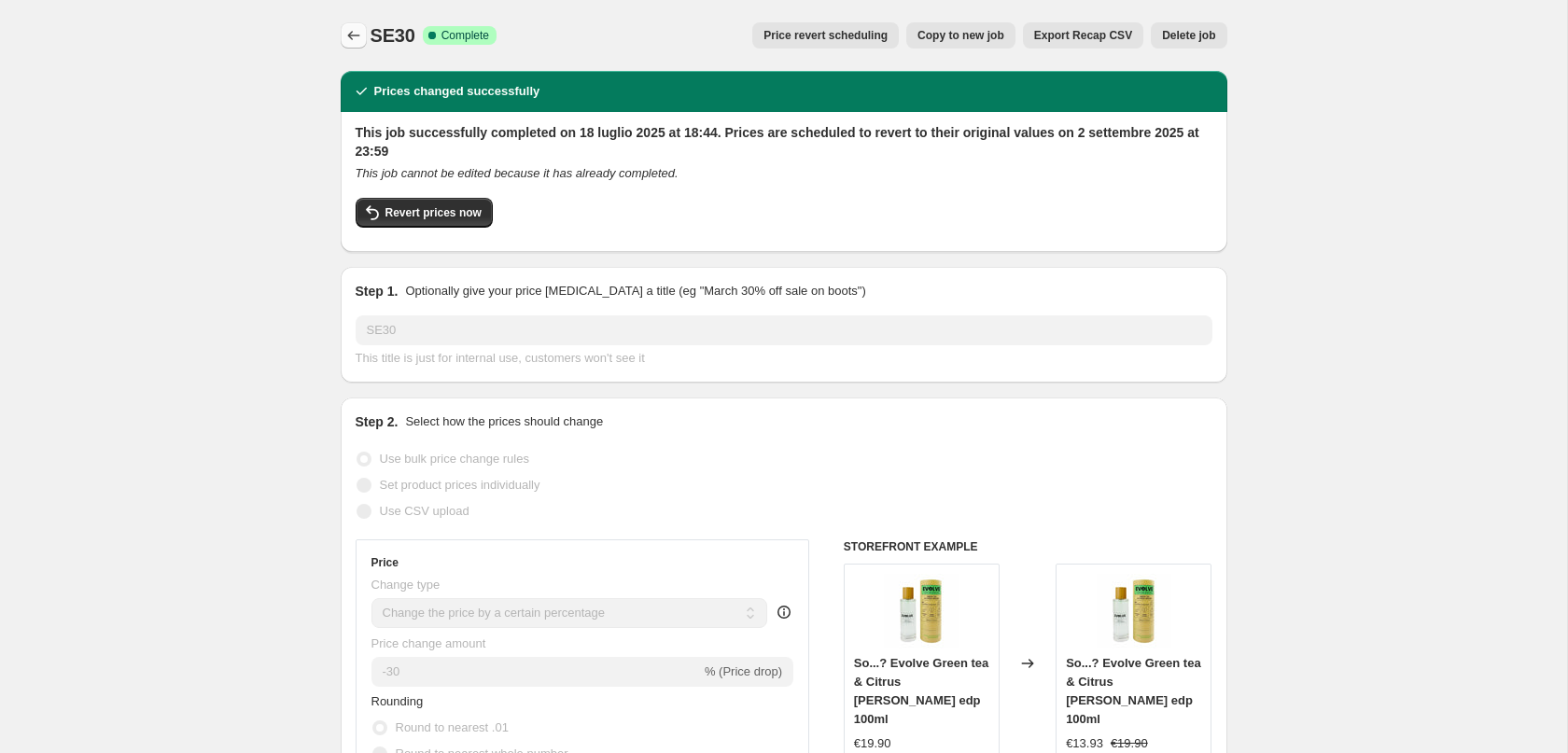
click at [351, 35] on icon "Price change jobs" at bounding box center [353, 36] width 19 height 19
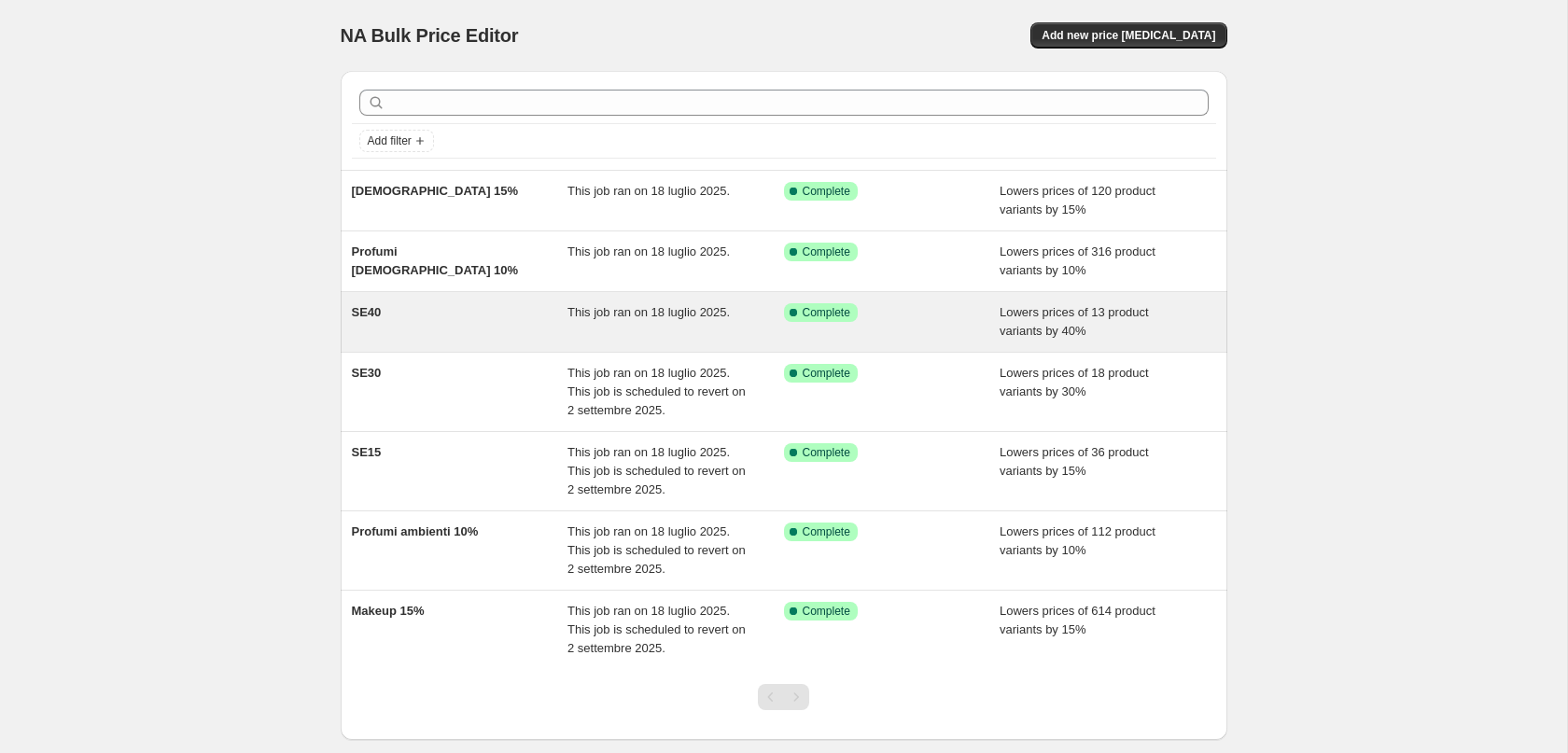
click at [430, 325] on div "SE40" at bounding box center [460, 322] width 216 height 38
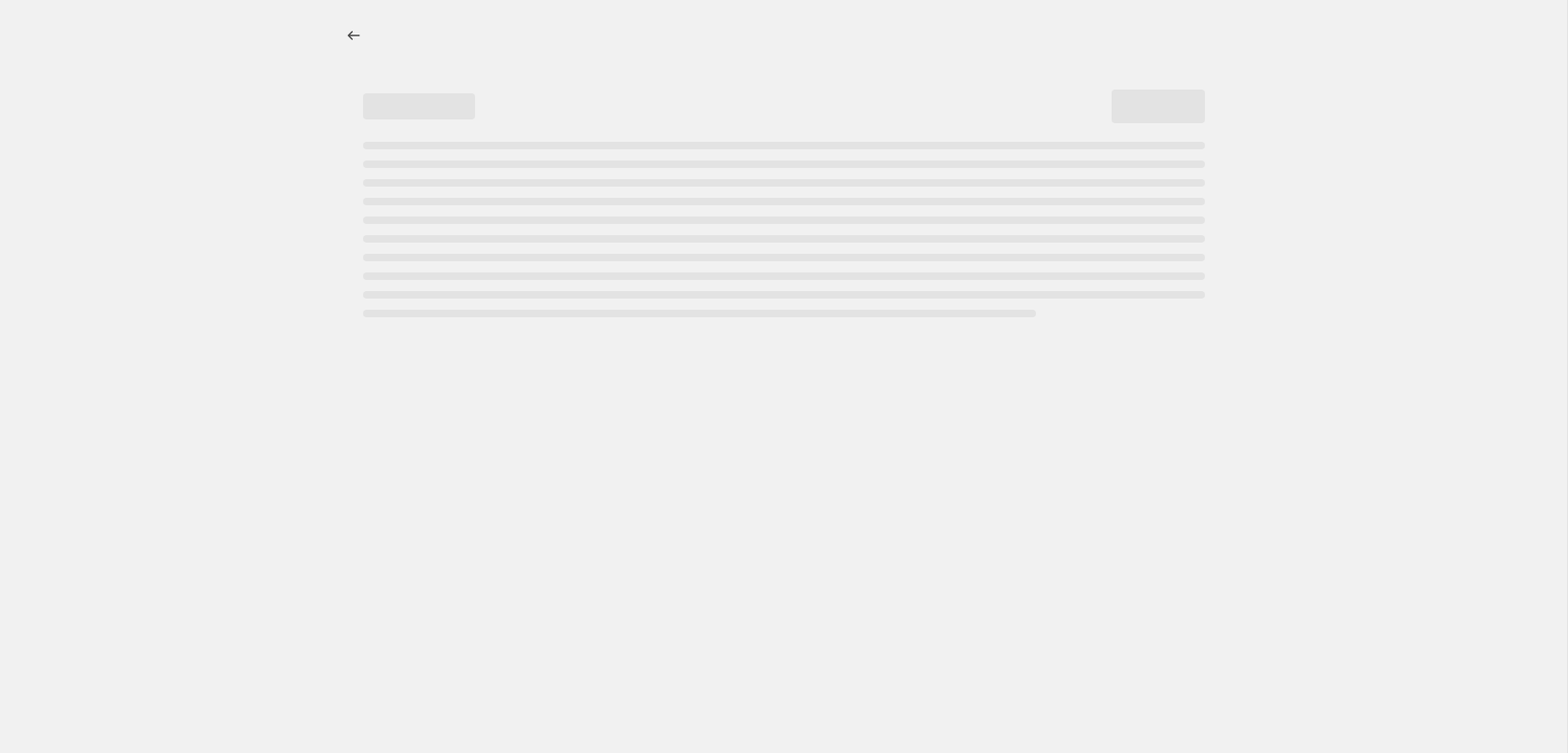
select select "percentage"
select select "collection"
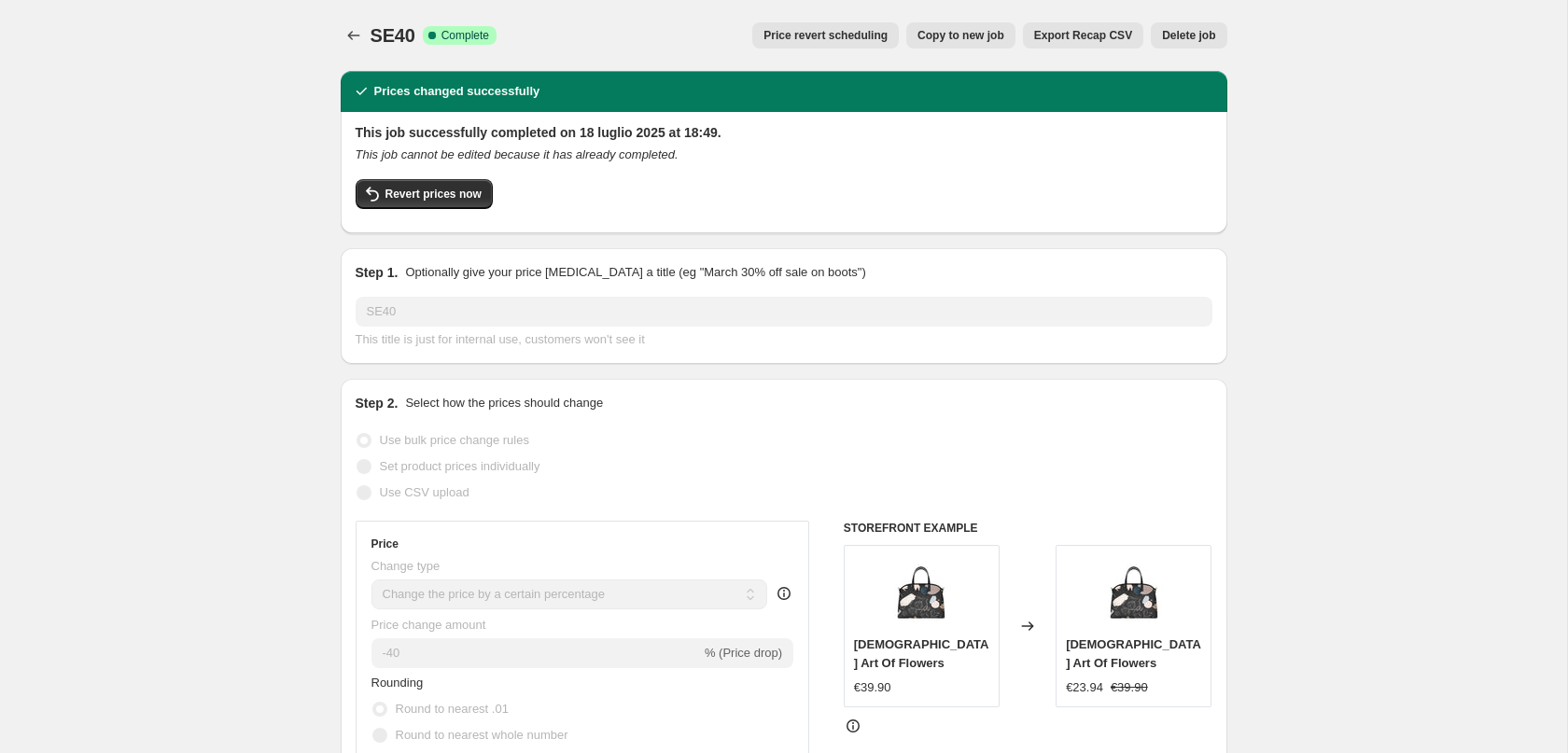
click at [792, 39] on span "Price revert scheduling" at bounding box center [825, 36] width 124 height 15
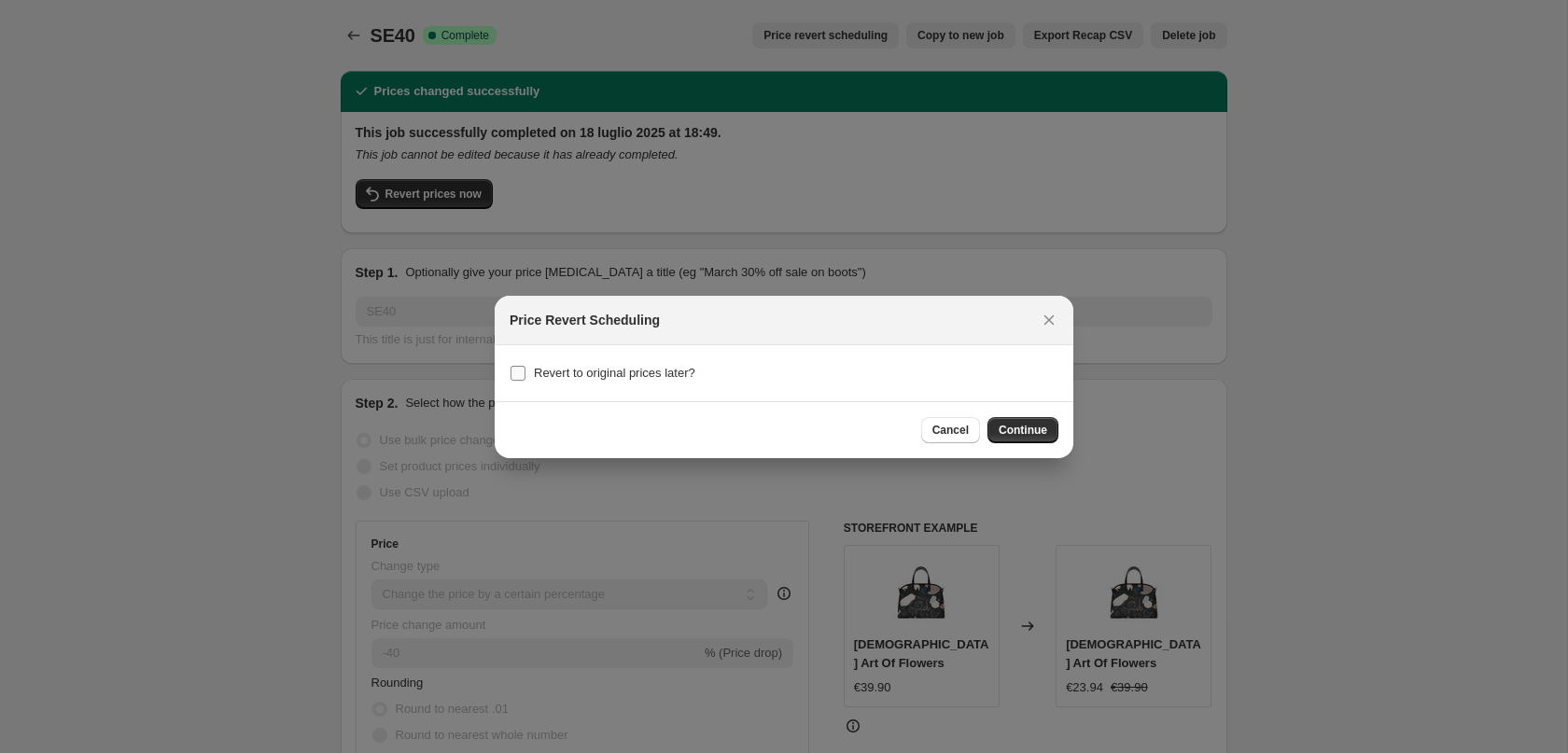
click at [647, 369] on span "Revert to original prices later?" at bounding box center [615, 372] width 162 height 14
click at [525, 369] on input "Revert to original prices later?" at bounding box center [518, 373] width 15 height 15
checkbox input "true"
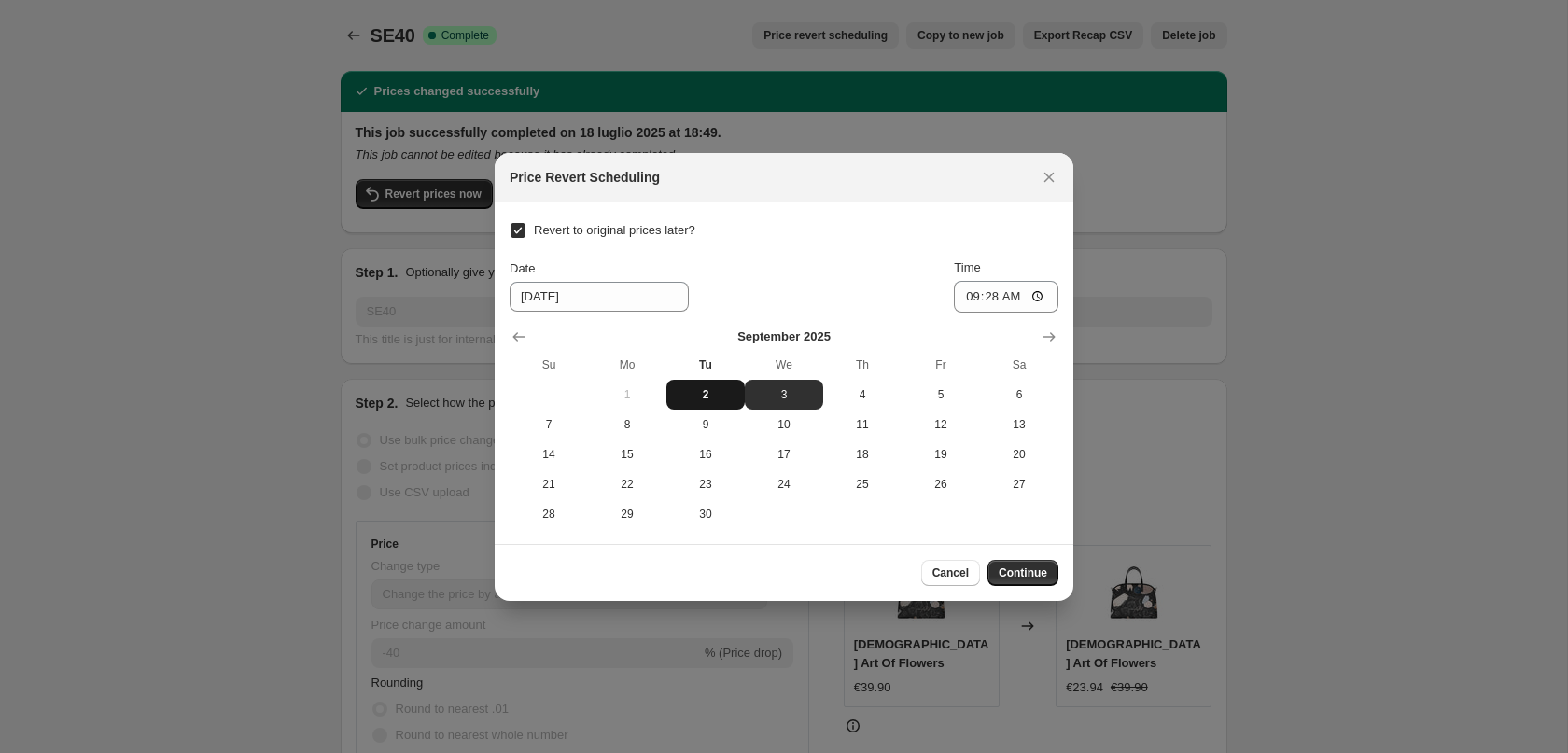
click at [696, 391] on span "2" at bounding box center [706, 395] width 64 height 15
type input "[DATE]"
click at [994, 302] on input "09:28" at bounding box center [1006, 297] width 104 height 32
click at [1010, 295] on input "23:28" at bounding box center [1006, 297] width 104 height 32
type input "23:59"
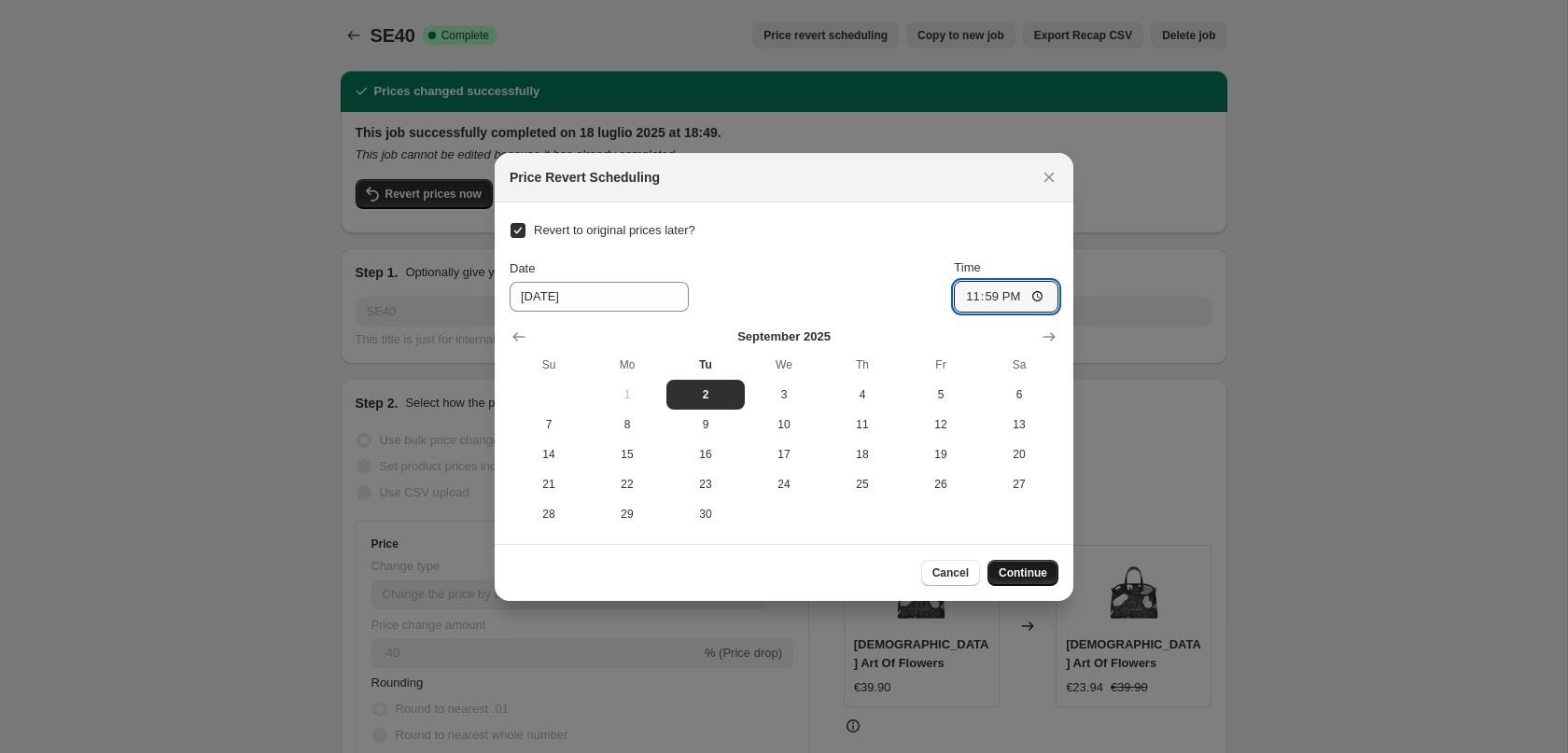
click at [1035, 566] on span "Continue" at bounding box center [1023, 573] width 49 height 15
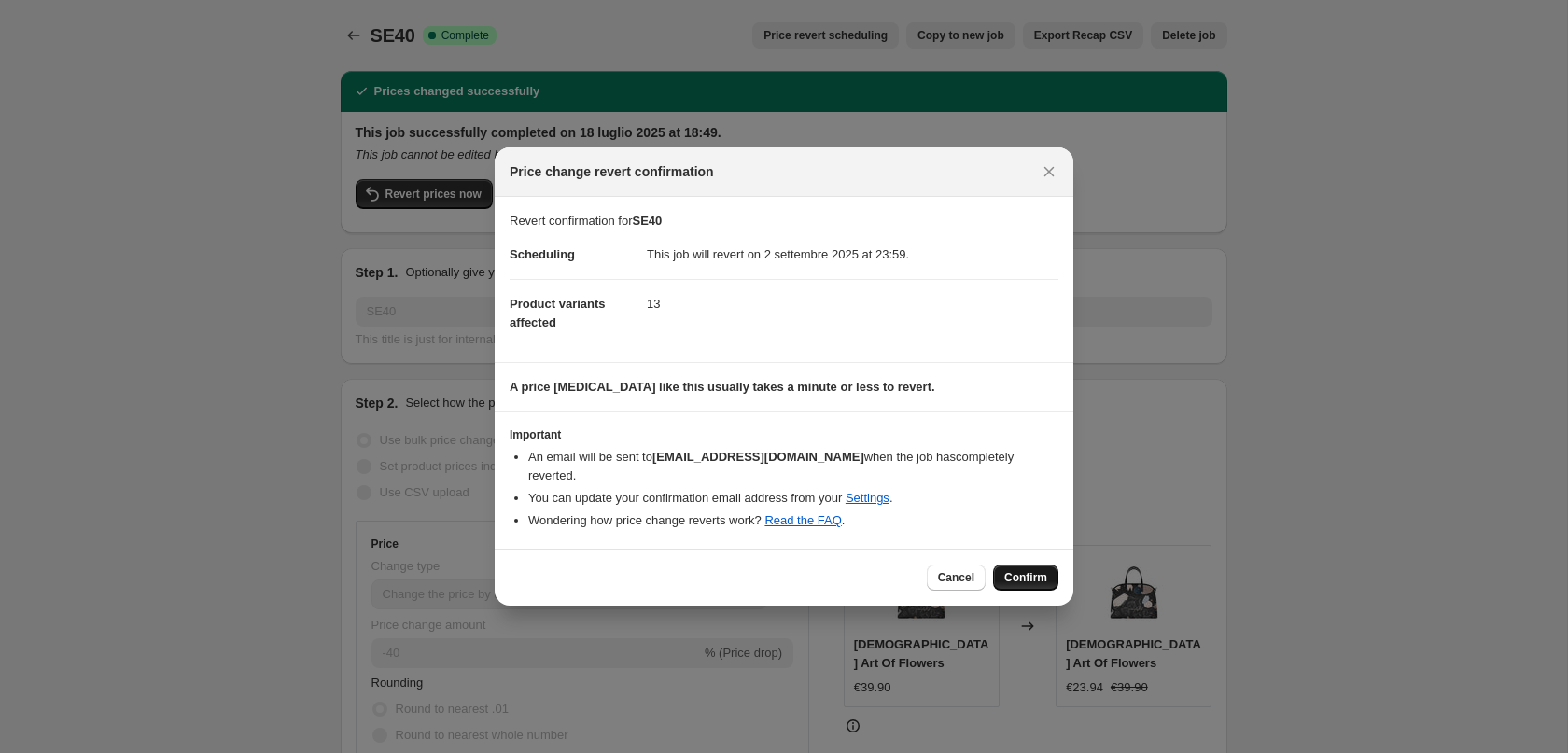
click at [1040, 571] on span "Confirm" at bounding box center [1026, 578] width 43 height 15
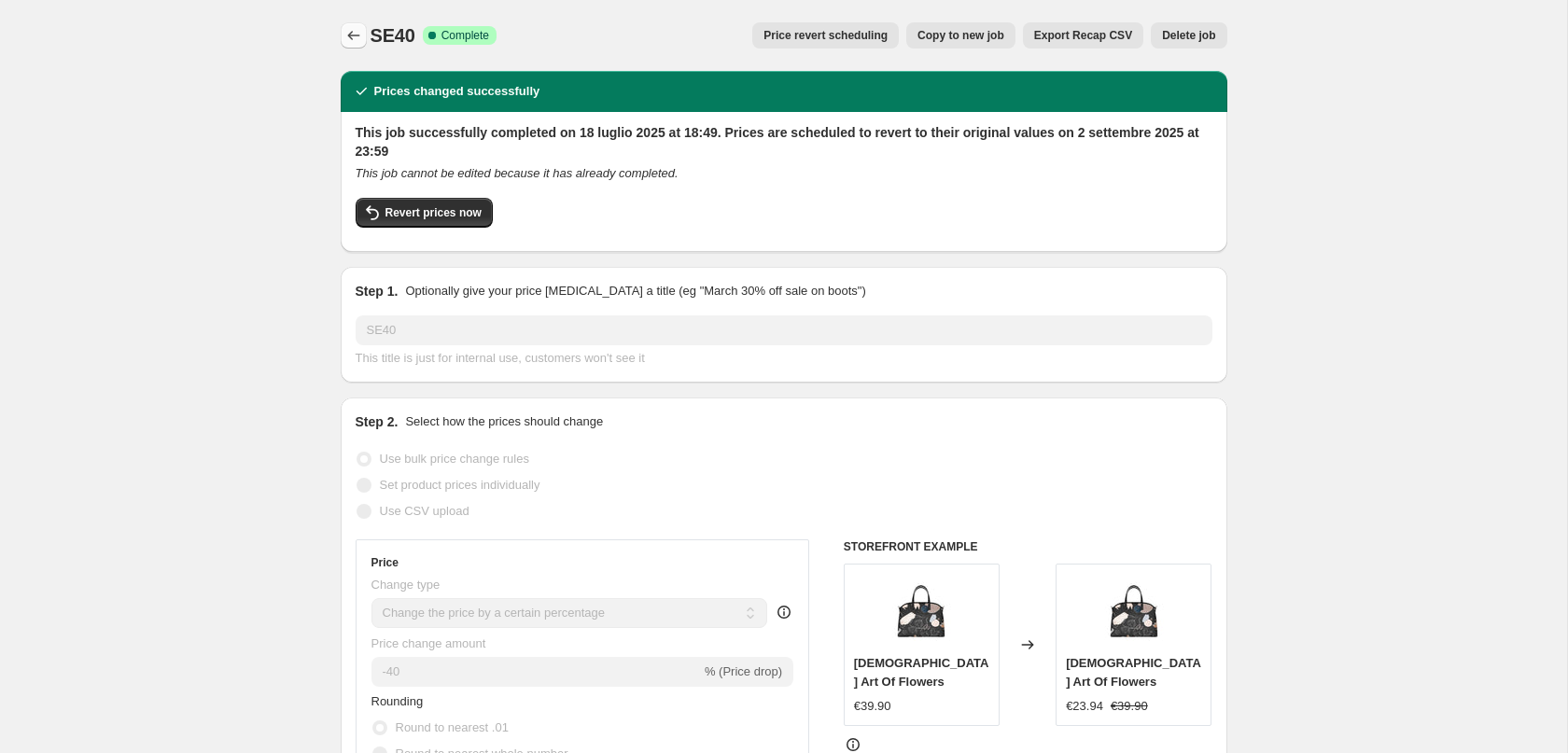
click at [365, 34] on button "Price change jobs" at bounding box center [353, 36] width 26 height 26
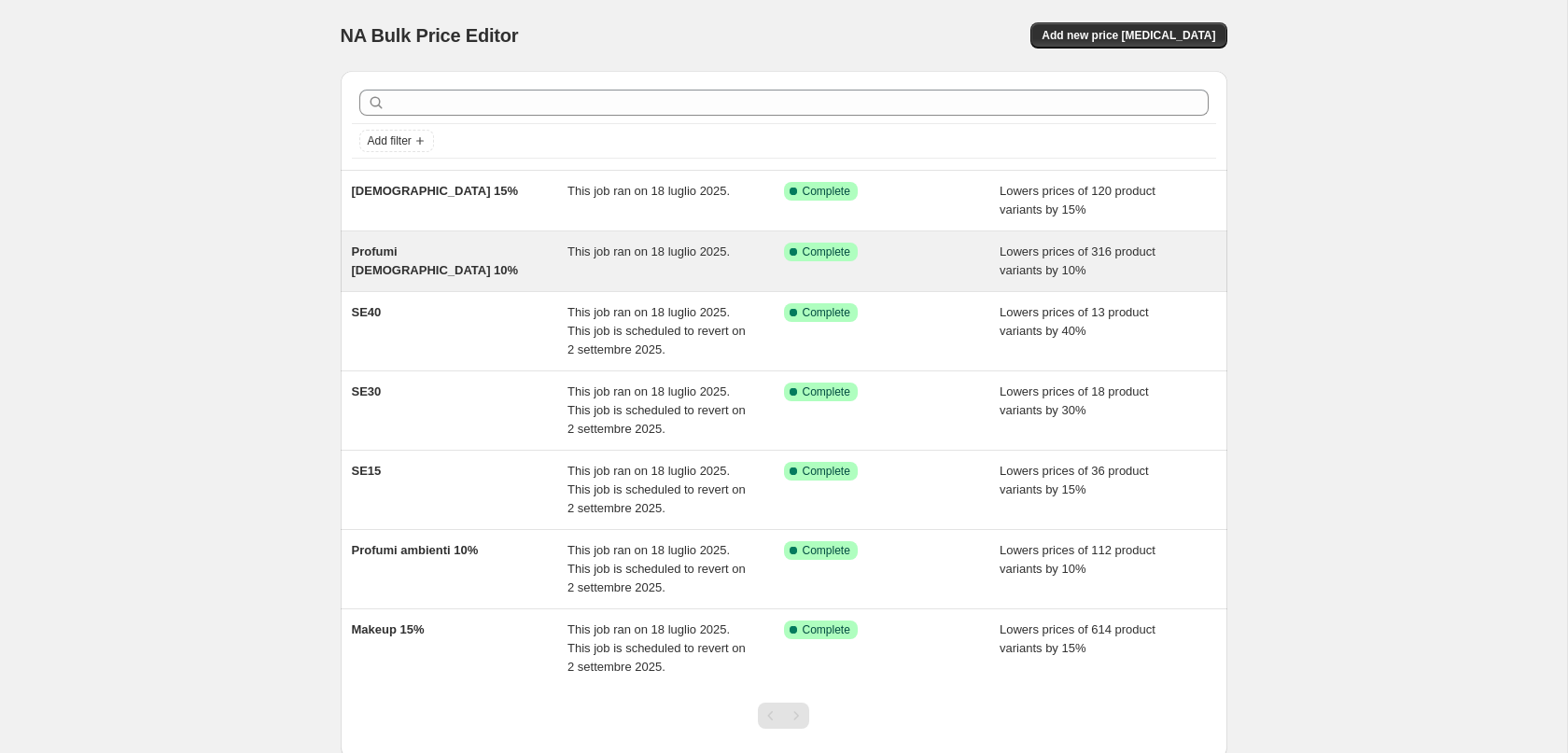
click at [564, 258] on div "Profumi [DEMOGRAPHIC_DATA] 10%" at bounding box center [460, 261] width 216 height 38
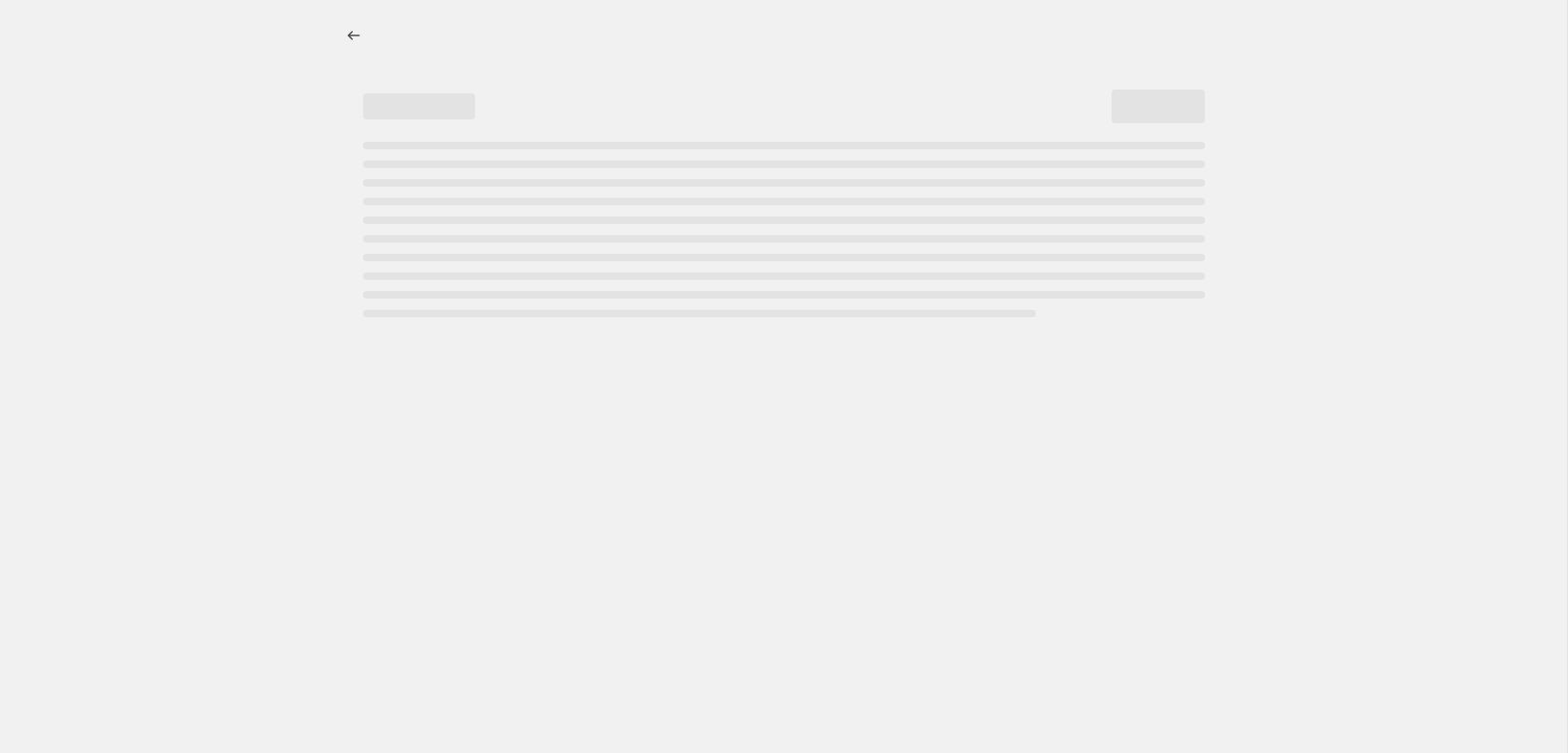
select select "percentage"
select select "collection"
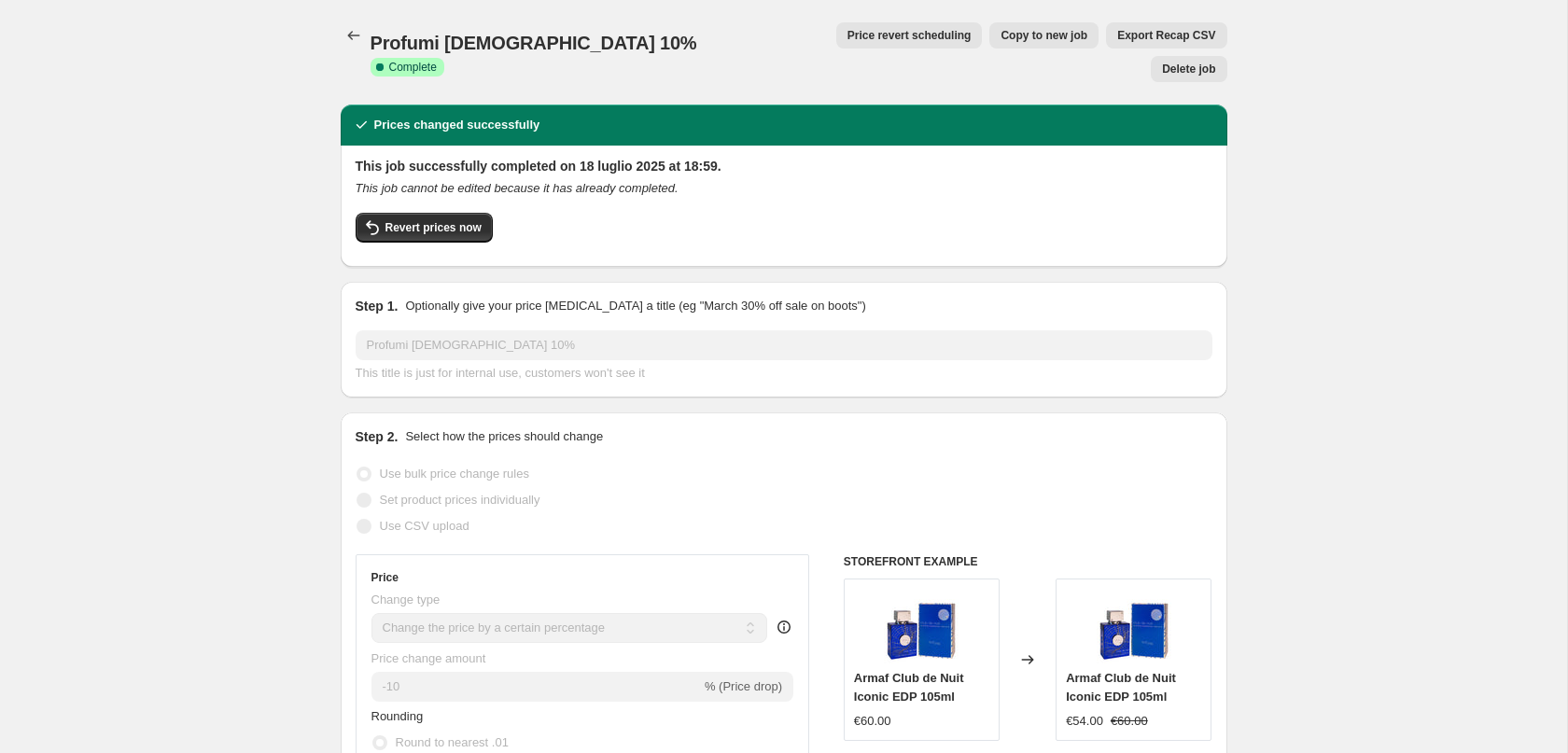
click at [847, 37] on span "Price revert scheduling" at bounding box center [909, 36] width 124 height 15
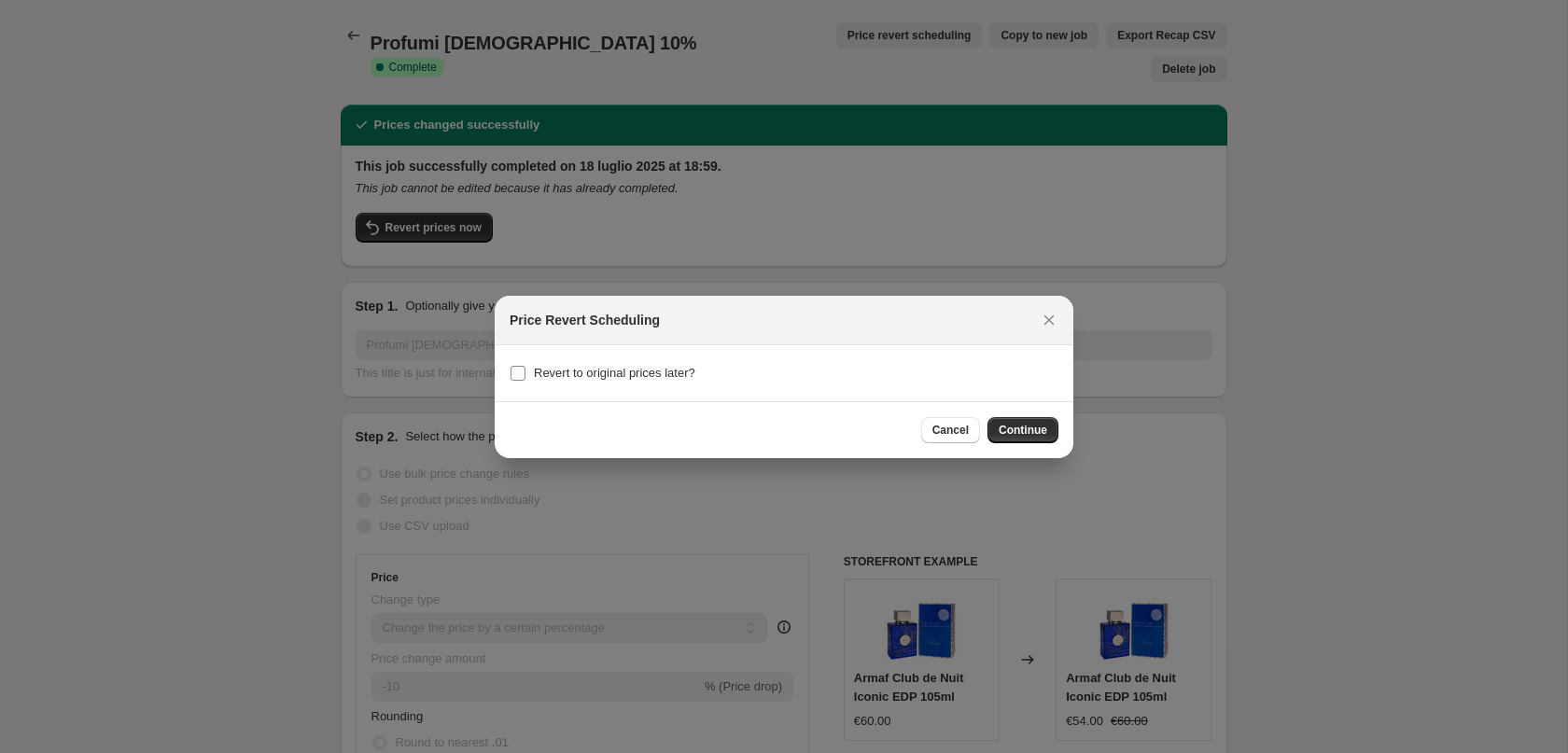
click at [620, 374] on span "Revert to original prices later?" at bounding box center [615, 372] width 162 height 14
click at [525, 374] on input "Revert to original prices later?" at bounding box center [518, 373] width 15 height 15
checkbox input "true"
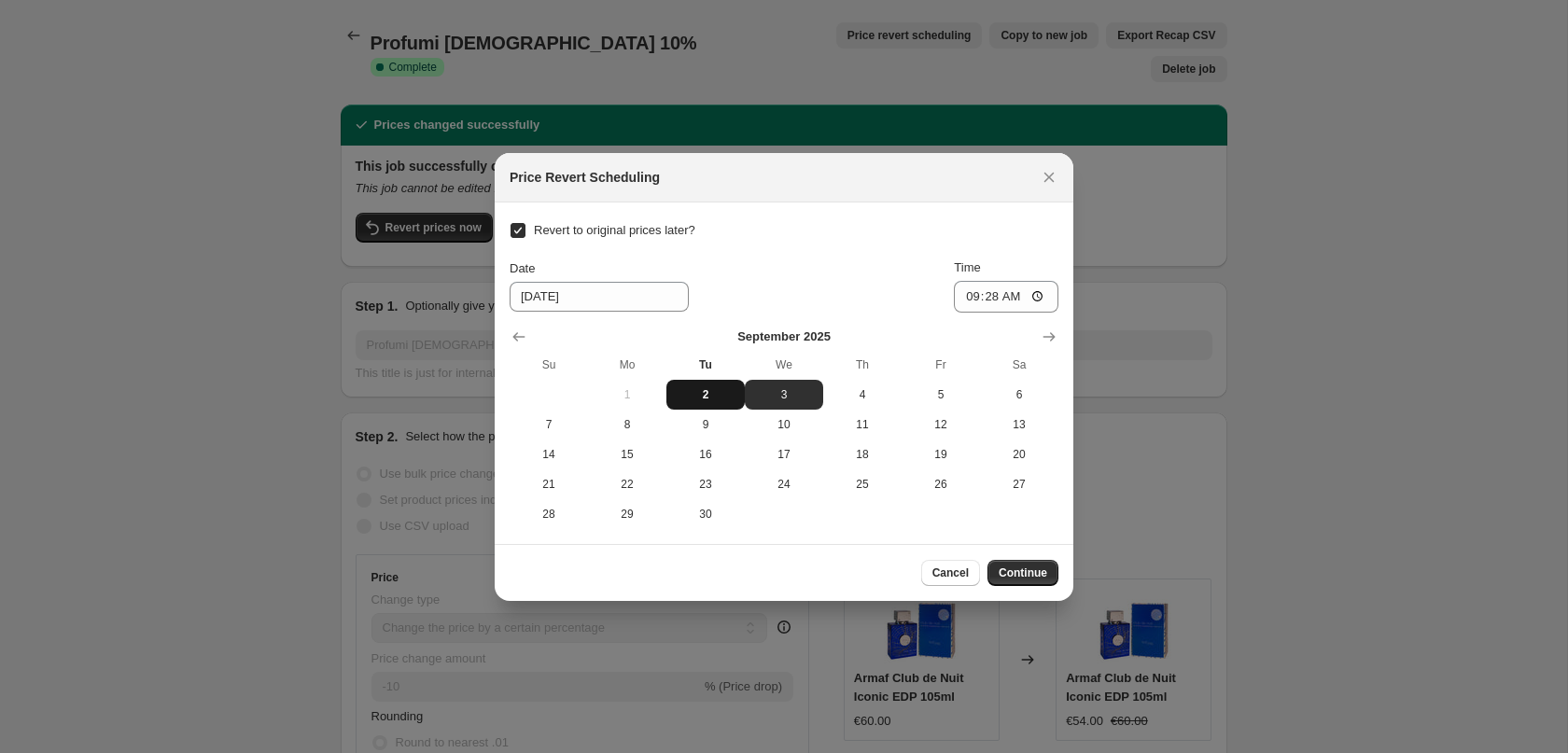
click at [706, 389] on span "2" at bounding box center [706, 395] width 64 height 15
type input "[DATE]"
click at [991, 299] on input "09:28" at bounding box center [1006, 297] width 104 height 32
type input "23:59"
click at [1036, 577] on span "Continue" at bounding box center [1023, 573] width 49 height 15
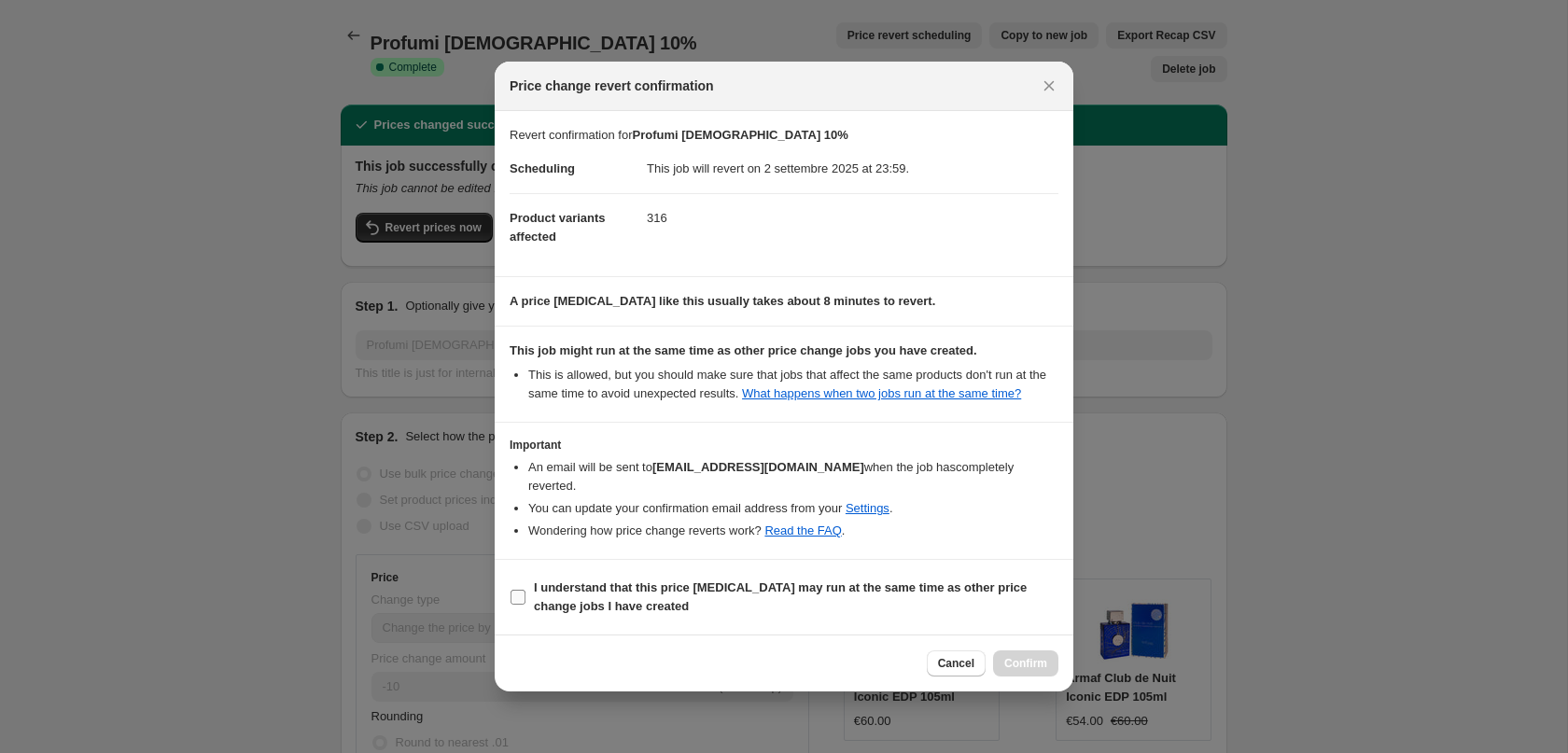
click at [887, 598] on span "I understand that this price [MEDICAL_DATA] may run at the same time as other p…" at bounding box center [796, 598] width 525 height 38
click at [525, 598] on input "I understand that this price [MEDICAL_DATA] may run at the same time as other p…" at bounding box center [518, 597] width 15 height 15
checkbox input "true"
click at [1030, 663] on span "Confirm" at bounding box center [1026, 664] width 43 height 15
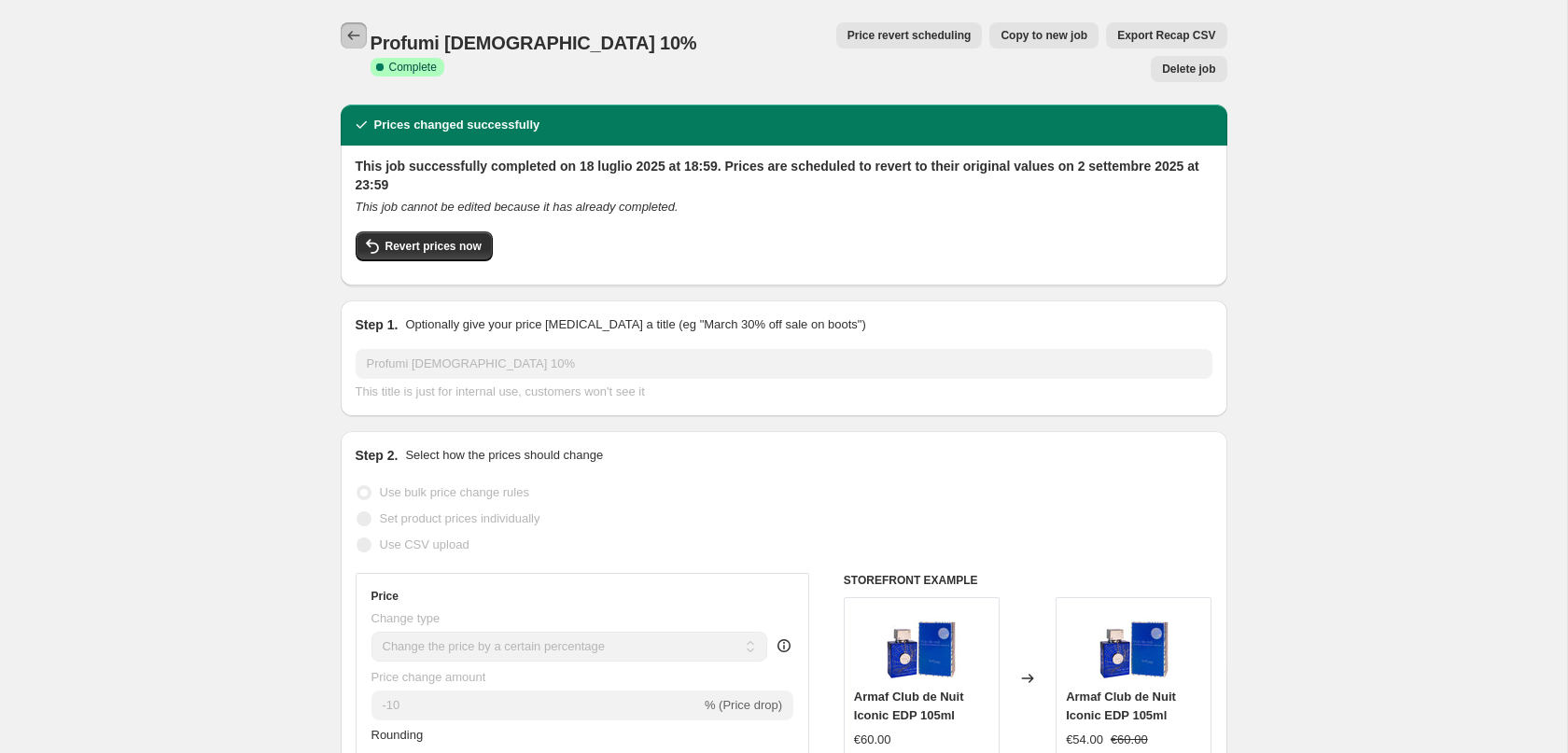
click at [362, 36] on button "Price change jobs" at bounding box center [353, 36] width 26 height 26
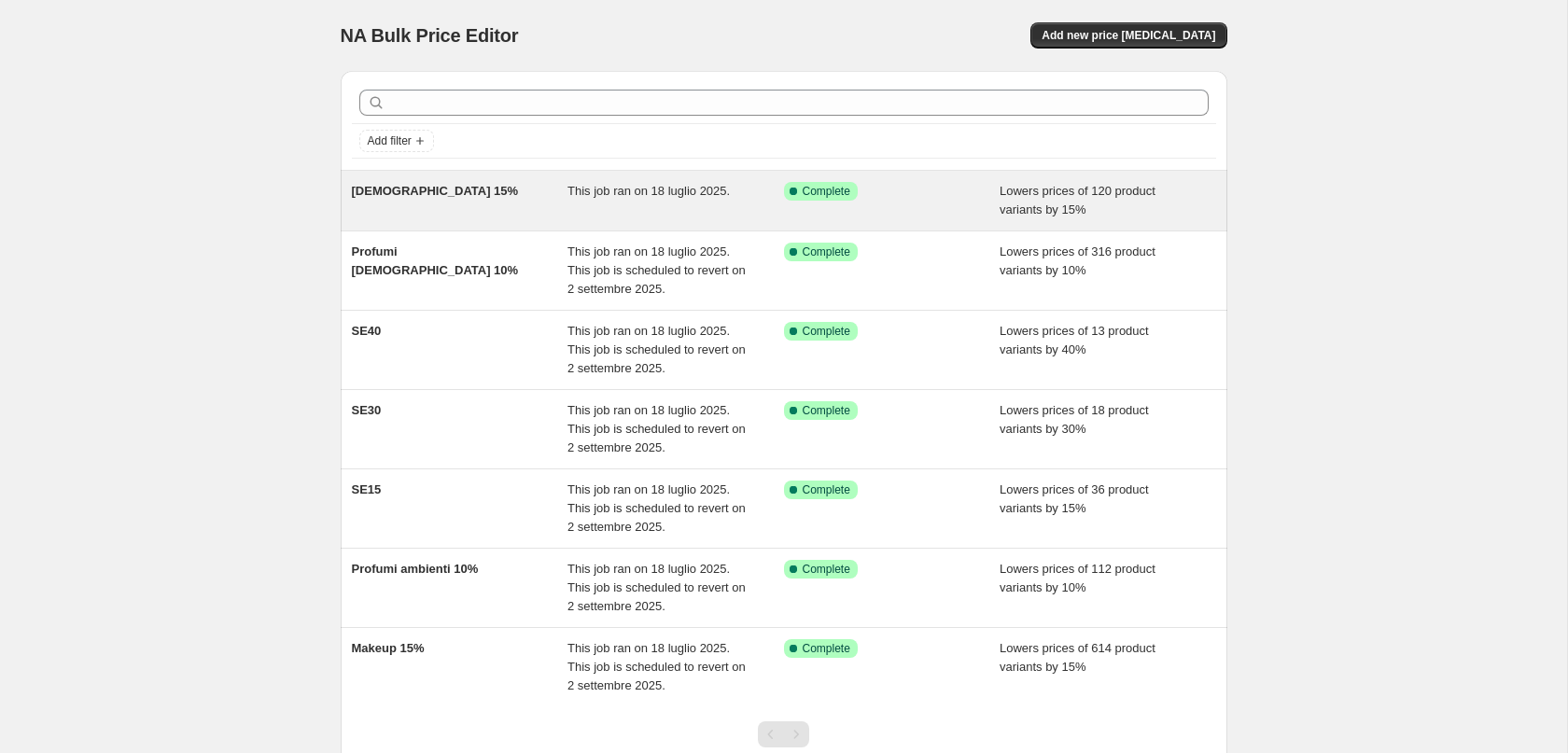
click at [644, 196] on span "This job ran on 18 luglio 2025." at bounding box center [649, 191] width 163 height 14
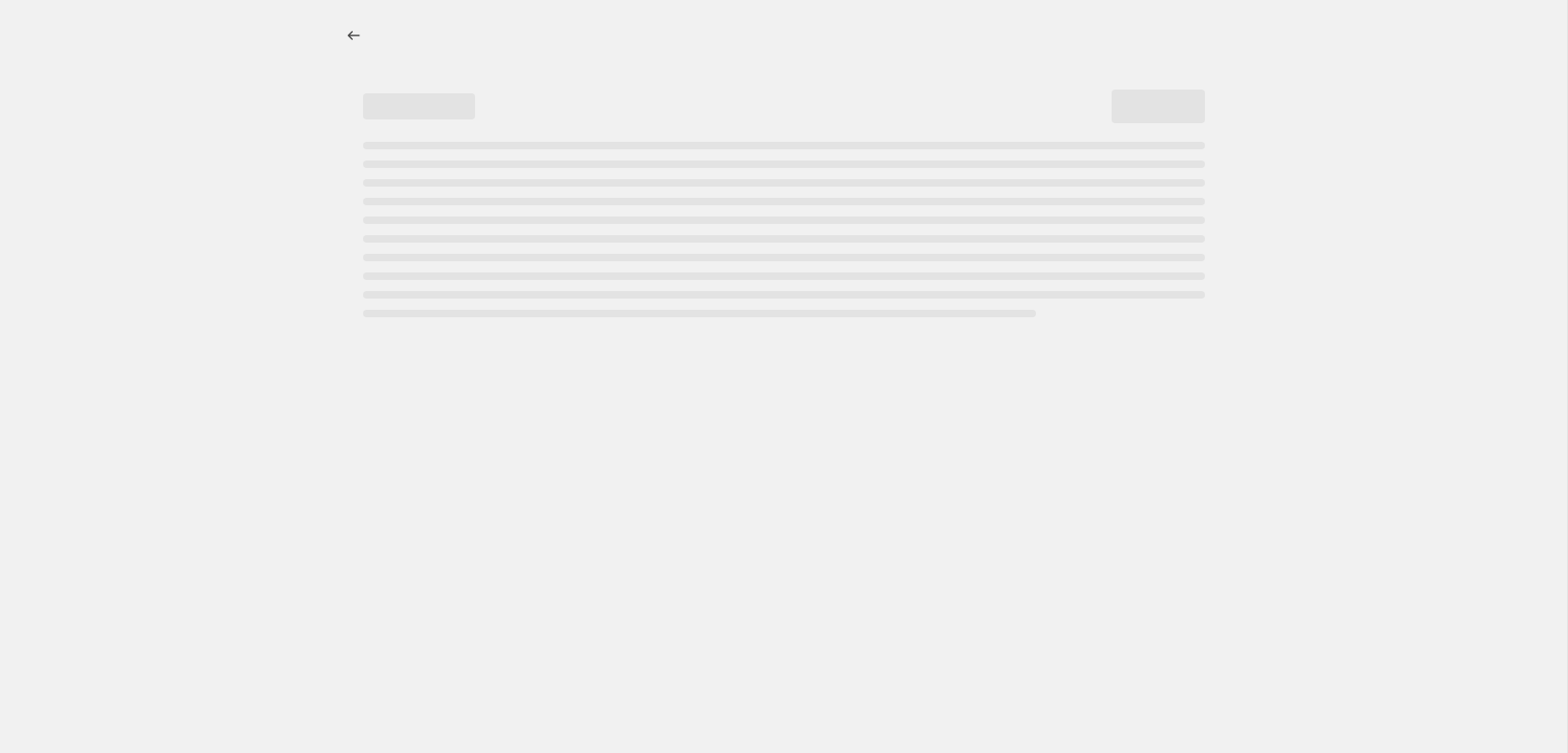
select select "percentage"
select select "collection"
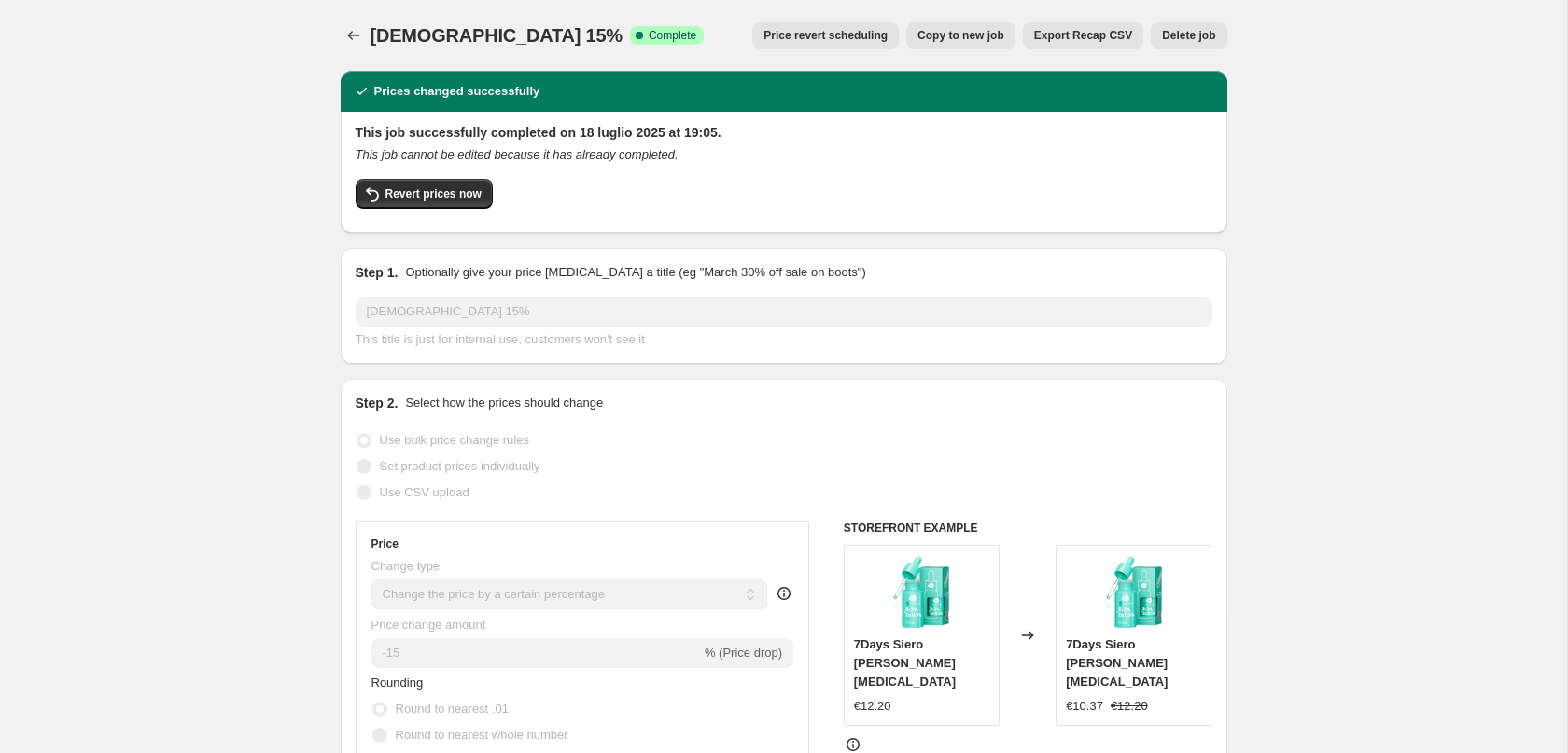
click at [805, 19] on div "[DEMOGRAPHIC_DATA] 15%. This page is ready [DEMOGRAPHIC_DATA] 15% Success Compl…" at bounding box center [783, 35] width 886 height 71
click at [801, 31] on span "Price revert scheduling" at bounding box center [825, 36] width 124 height 15
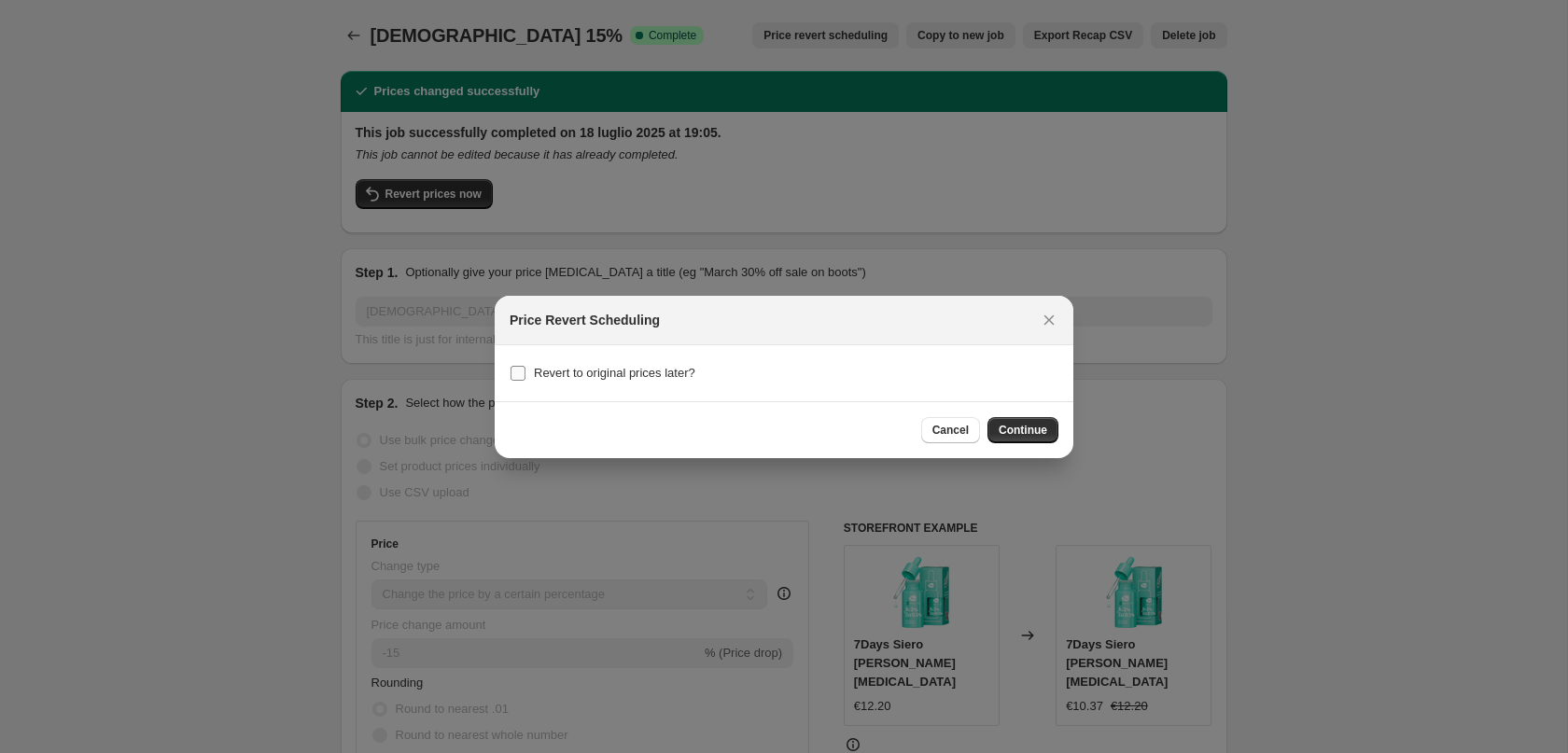
click at [596, 360] on label "Revert to original prices later?" at bounding box center [603, 373] width 186 height 26
click at [525, 366] on input "Revert to original prices later?" at bounding box center [518, 373] width 15 height 15
checkbox input "true"
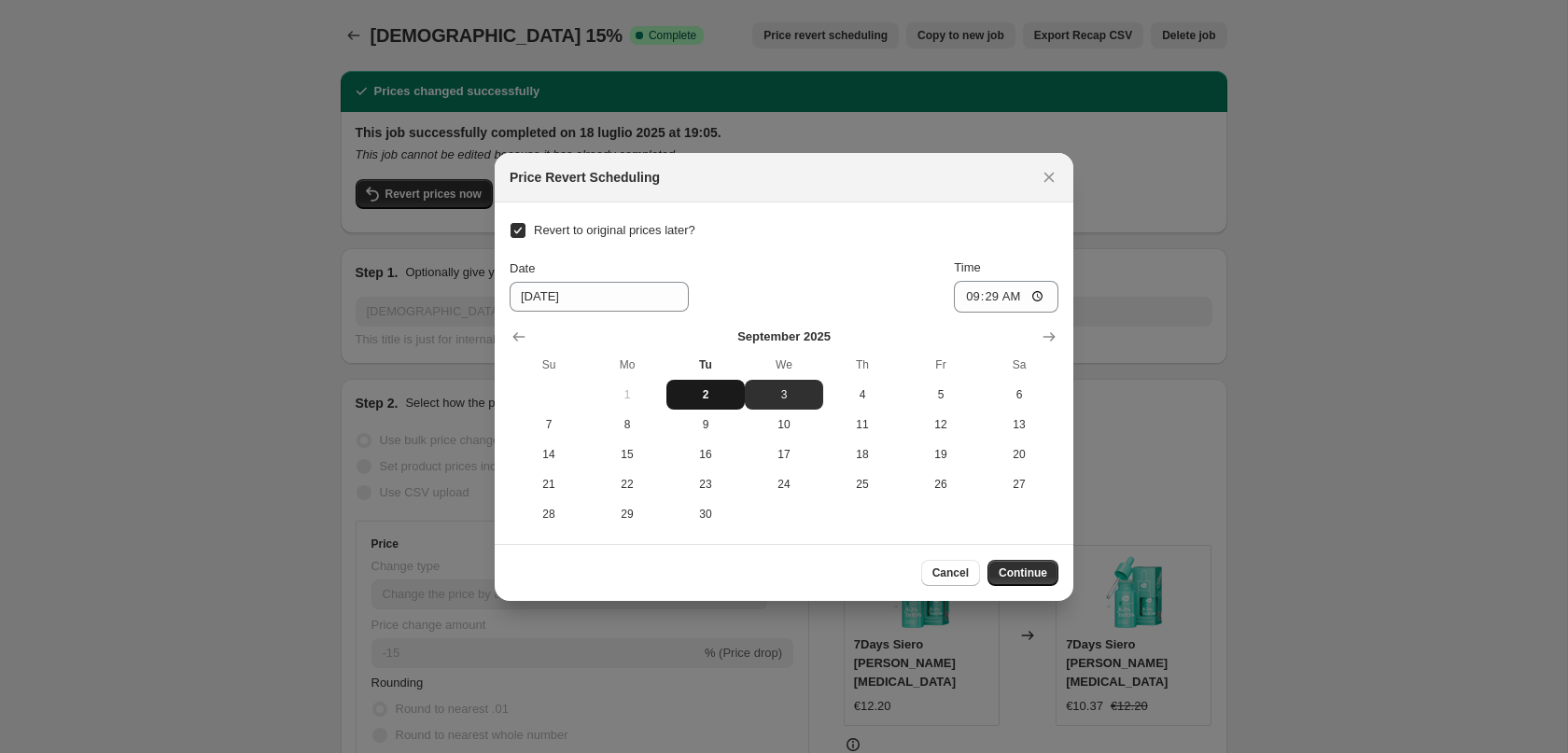
click at [699, 387] on span "2" at bounding box center [706, 395] width 64 height 15
type input "[DATE]"
click at [994, 299] on input "09:29" at bounding box center [1006, 297] width 104 height 32
type input "23:59"
click at [1023, 569] on span "Continue" at bounding box center [1023, 573] width 49 height 15
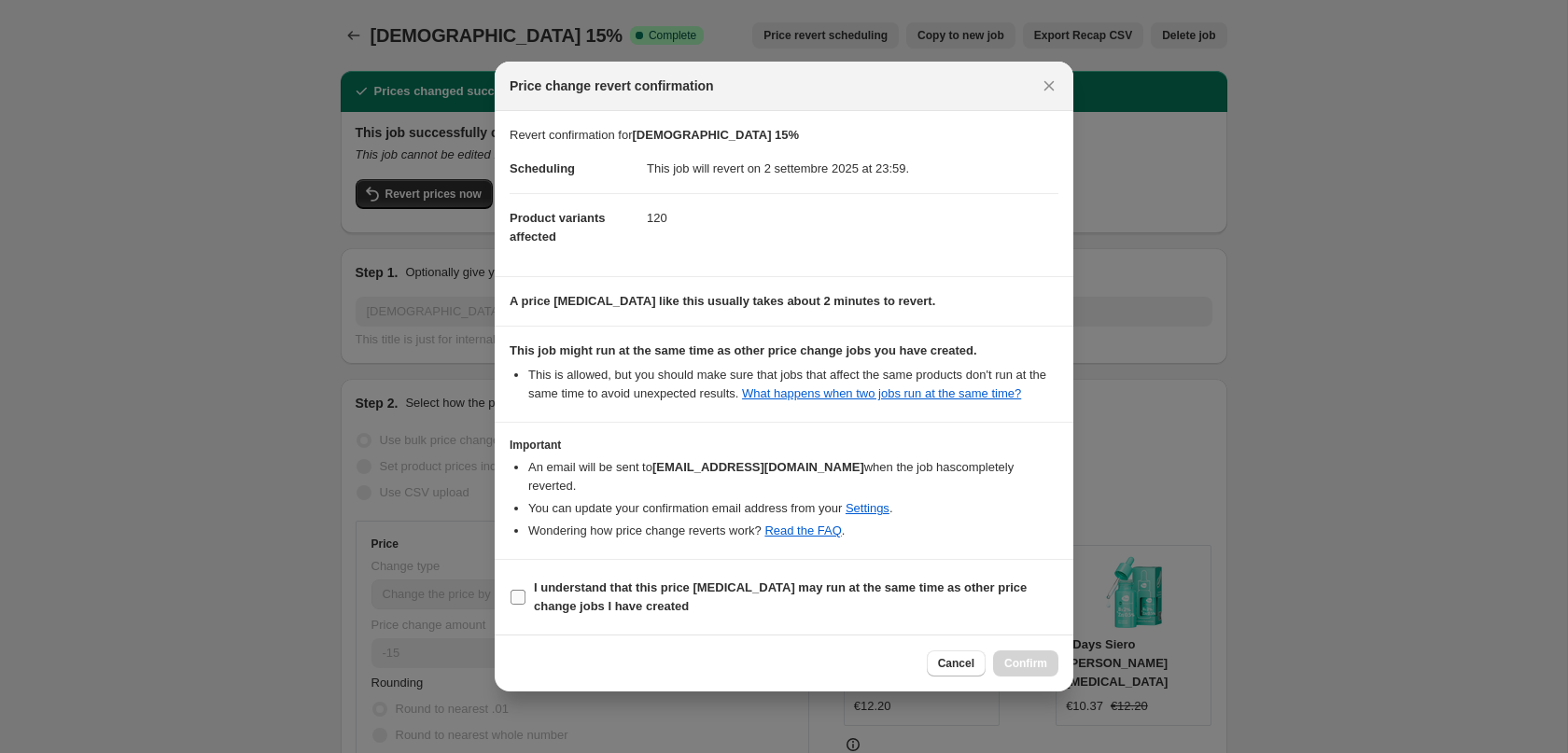
click at [575, 585] on b "I understand that this price [MEDICAL_DATA] may run at the same time as other p…" at bounding box center [780, 597] width 493 height 33
click at [525, 589] on input "I understand that this price [MEDICAL_DATA] may run at the same time as other p…" at bounding box center [518, 597] width 15 height 15
checkbox input "true"
click at [1028, 663] on span "Confirm" at bounding box center [1026, 664] width 43 height 15
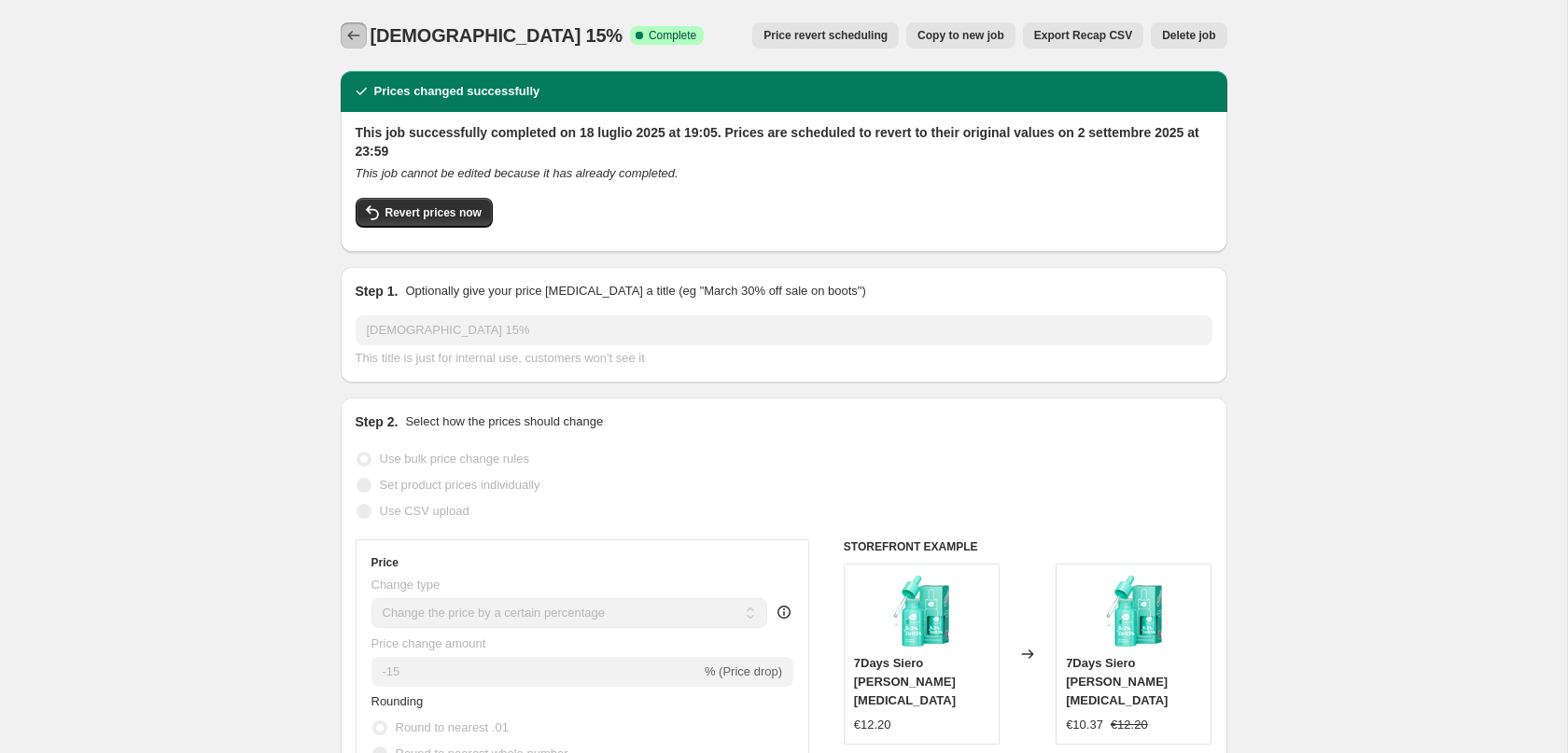
click at [356, 37] on icon "Price change jobs" at bounding box center [353, 36] width 19 height 19
